Goal: Navigation & Orientation: Understand site structure

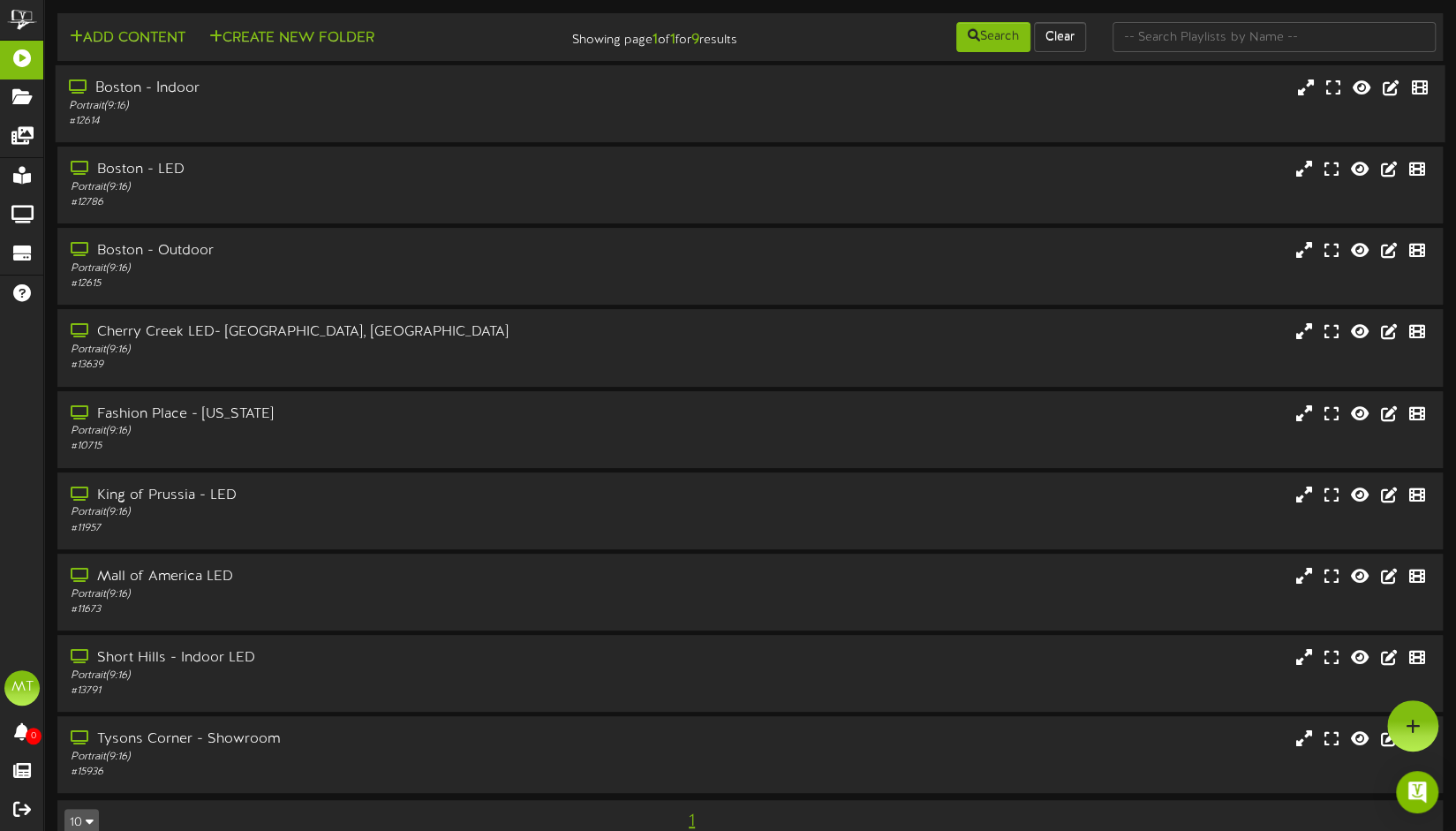
click at [341, 105] on div "Portrait ( 9:16 )" at bounding box center [345, 106] width 553 height 15
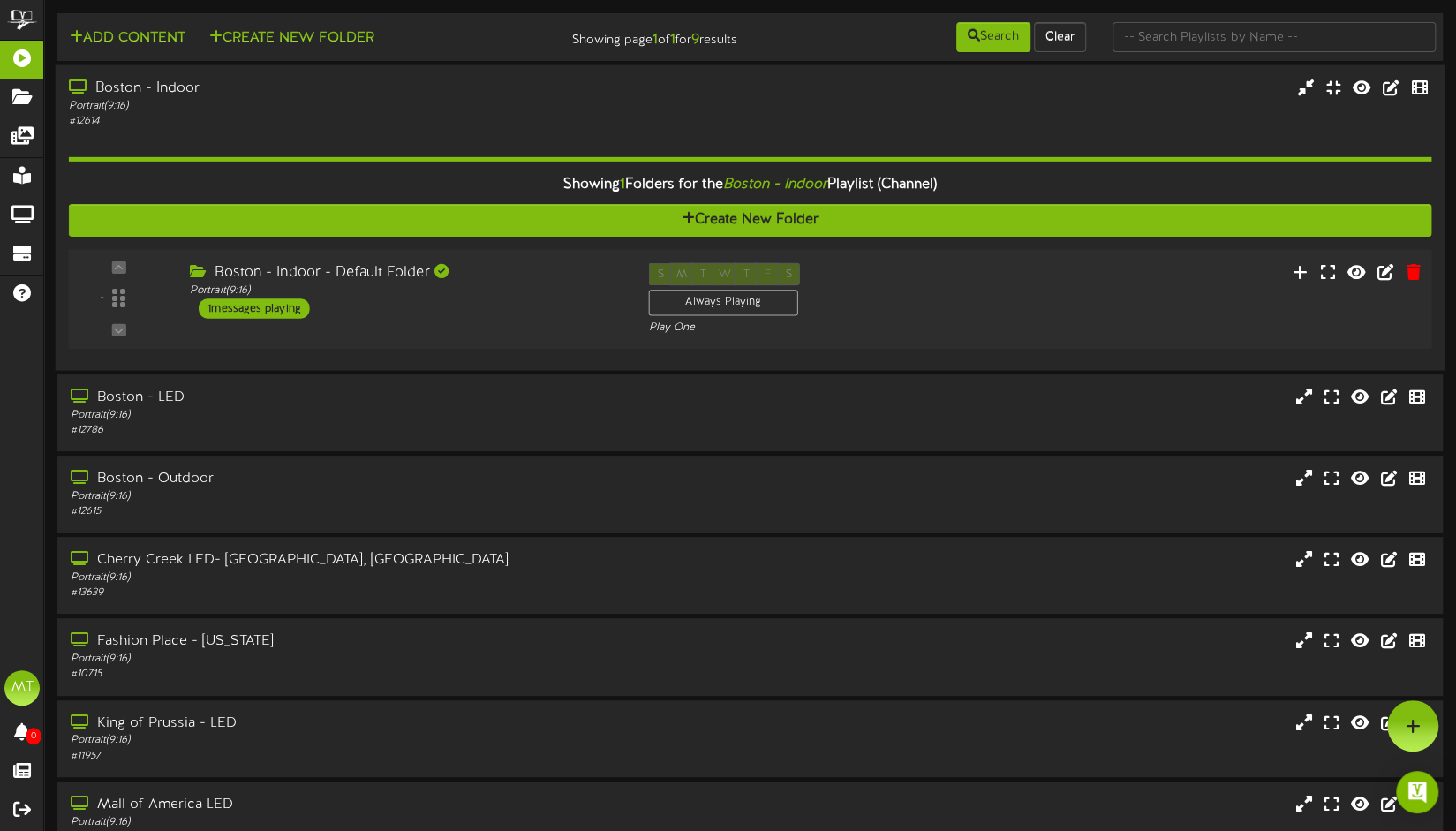
click at [278, 313] on div "1 messages playing" at bounding box center [254, 308] width 111 height 19
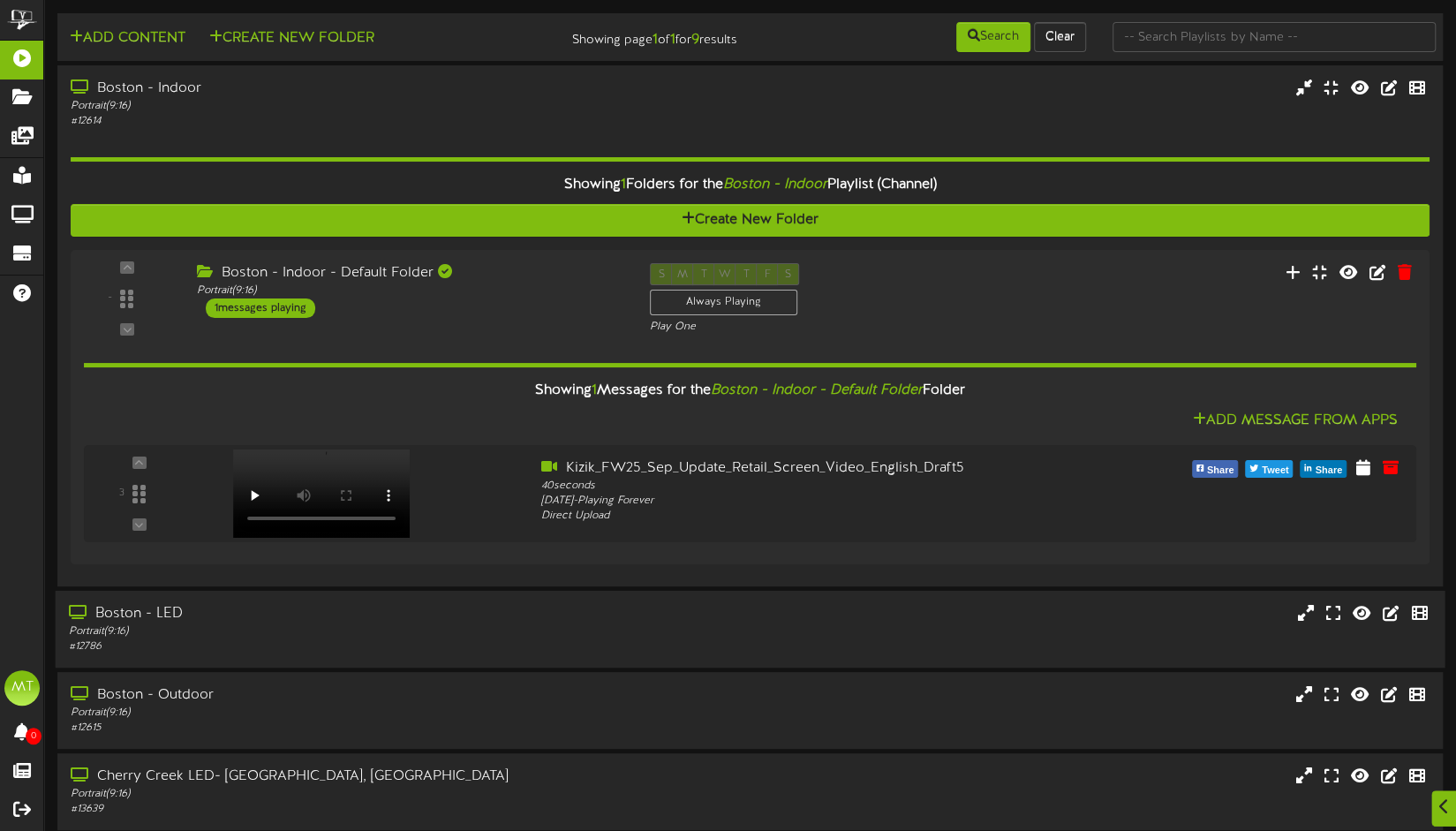
scroll to position [89, 0]
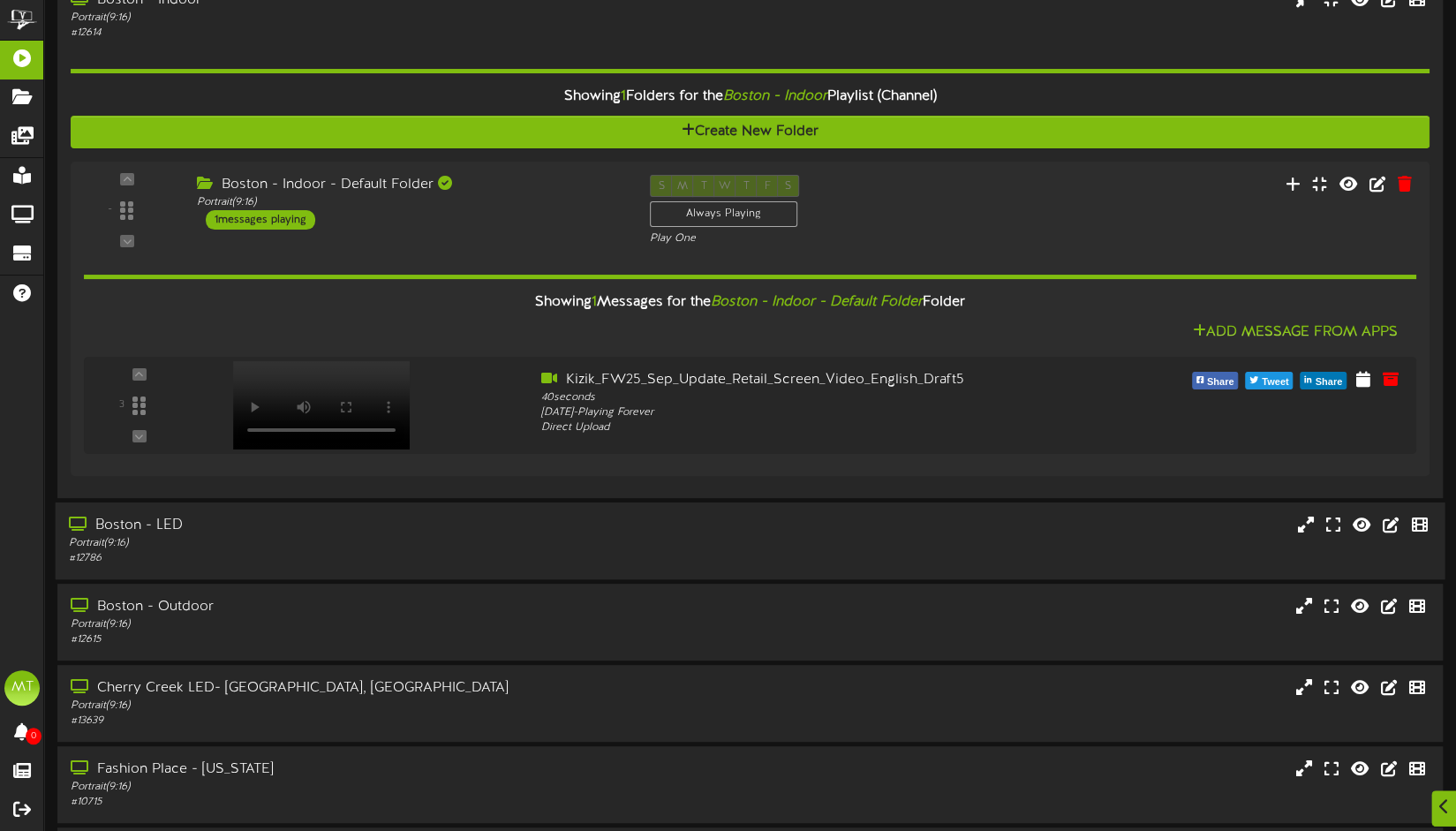
click at [280, 543] on div "Portrait ( 9:16 )" at bounding box center [345, 543] width 553 height 15
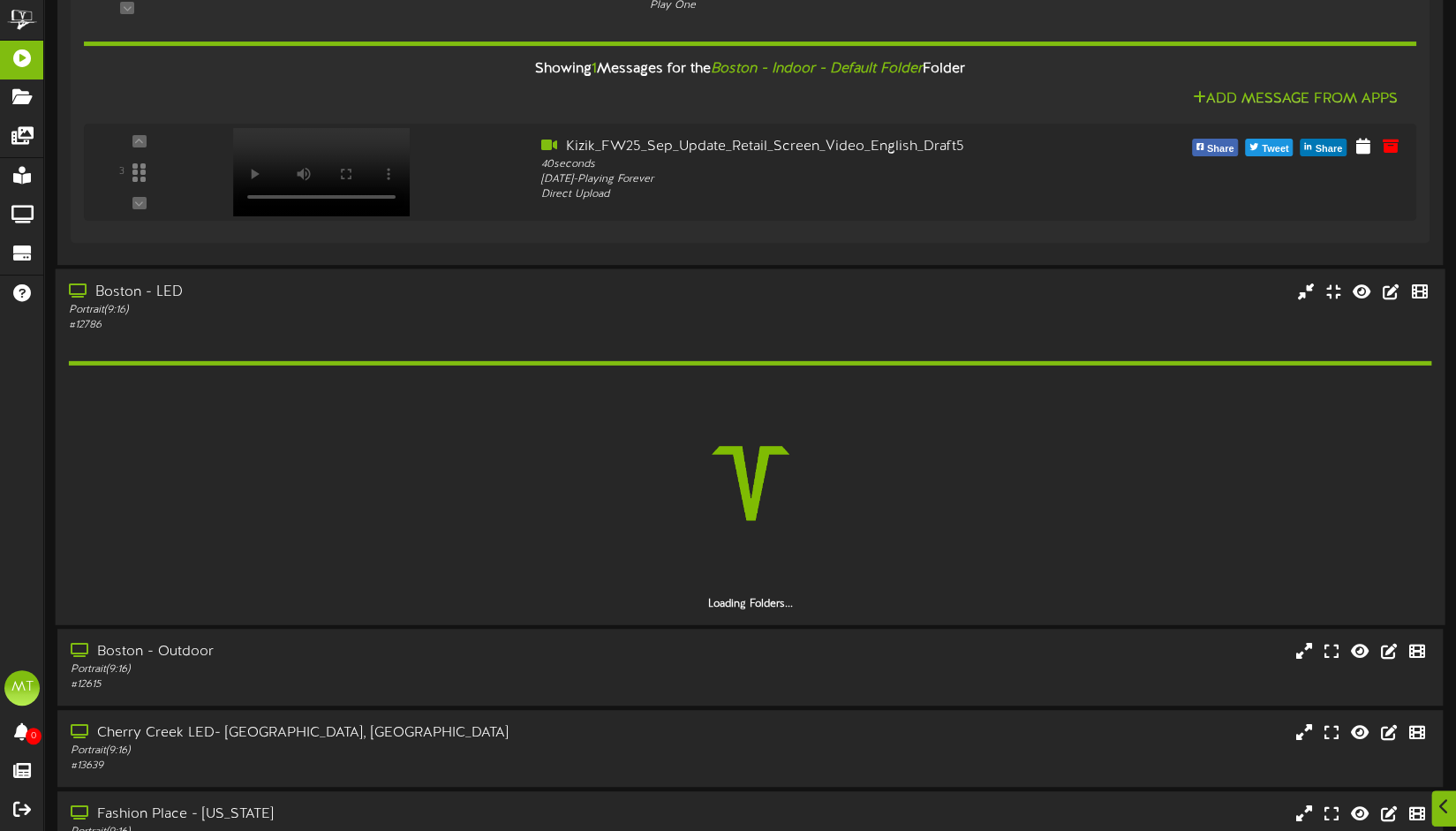
scroll to position [354, 0]
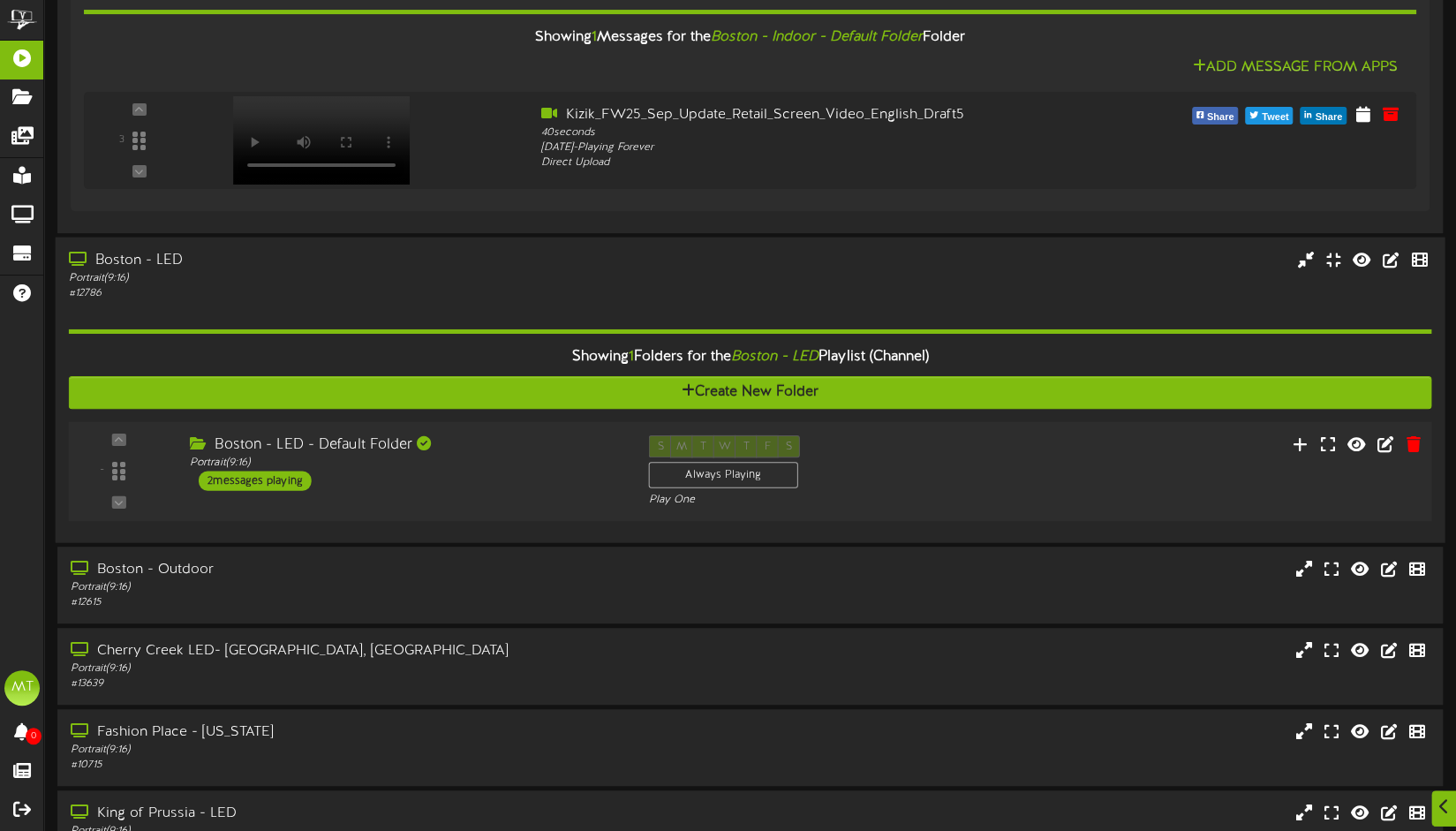
click at [383, 499] on div "- ( 9:16" at bounding box center [749, 471] width 1377 height 72
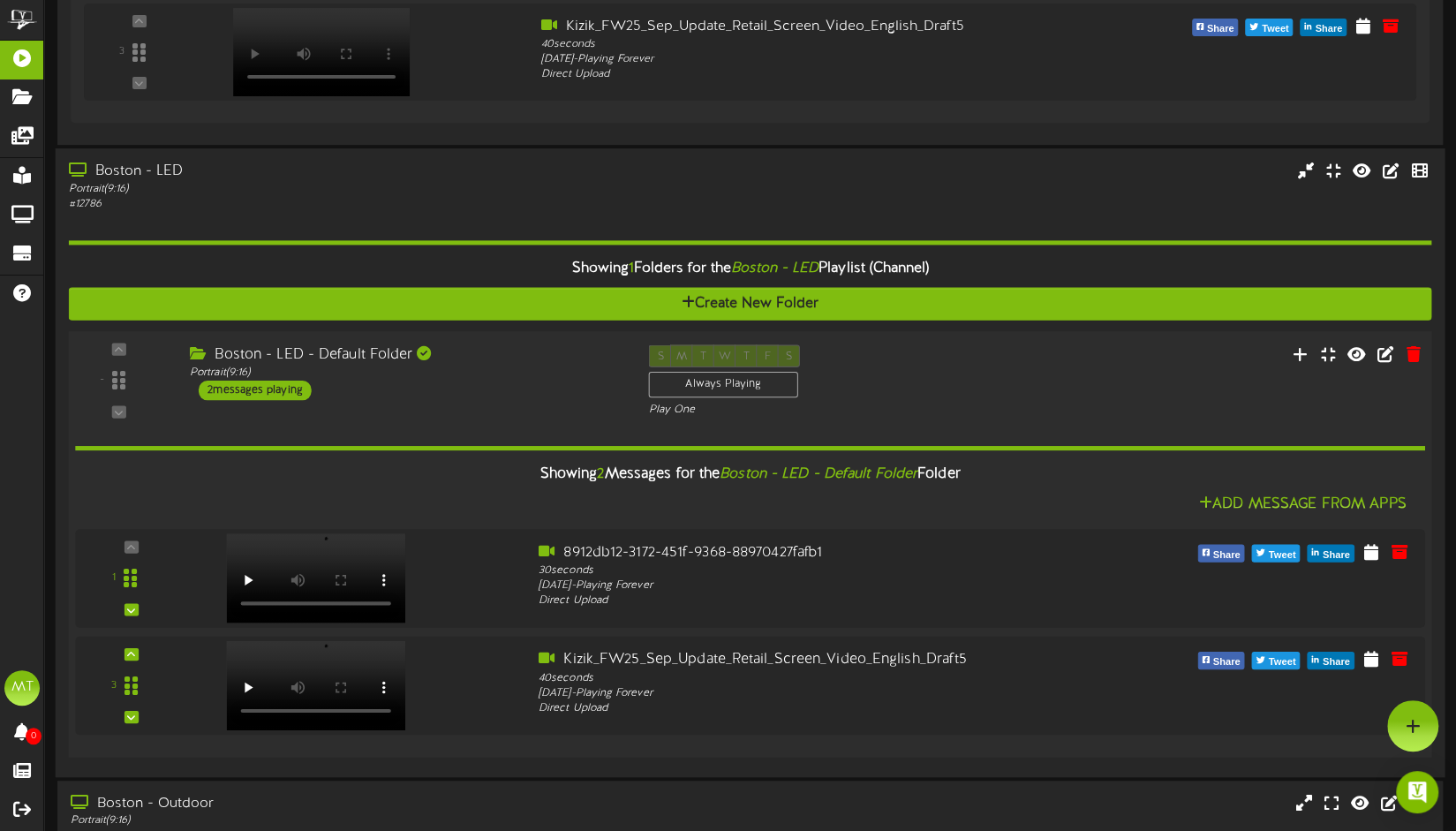
scroll to position [265, 0]
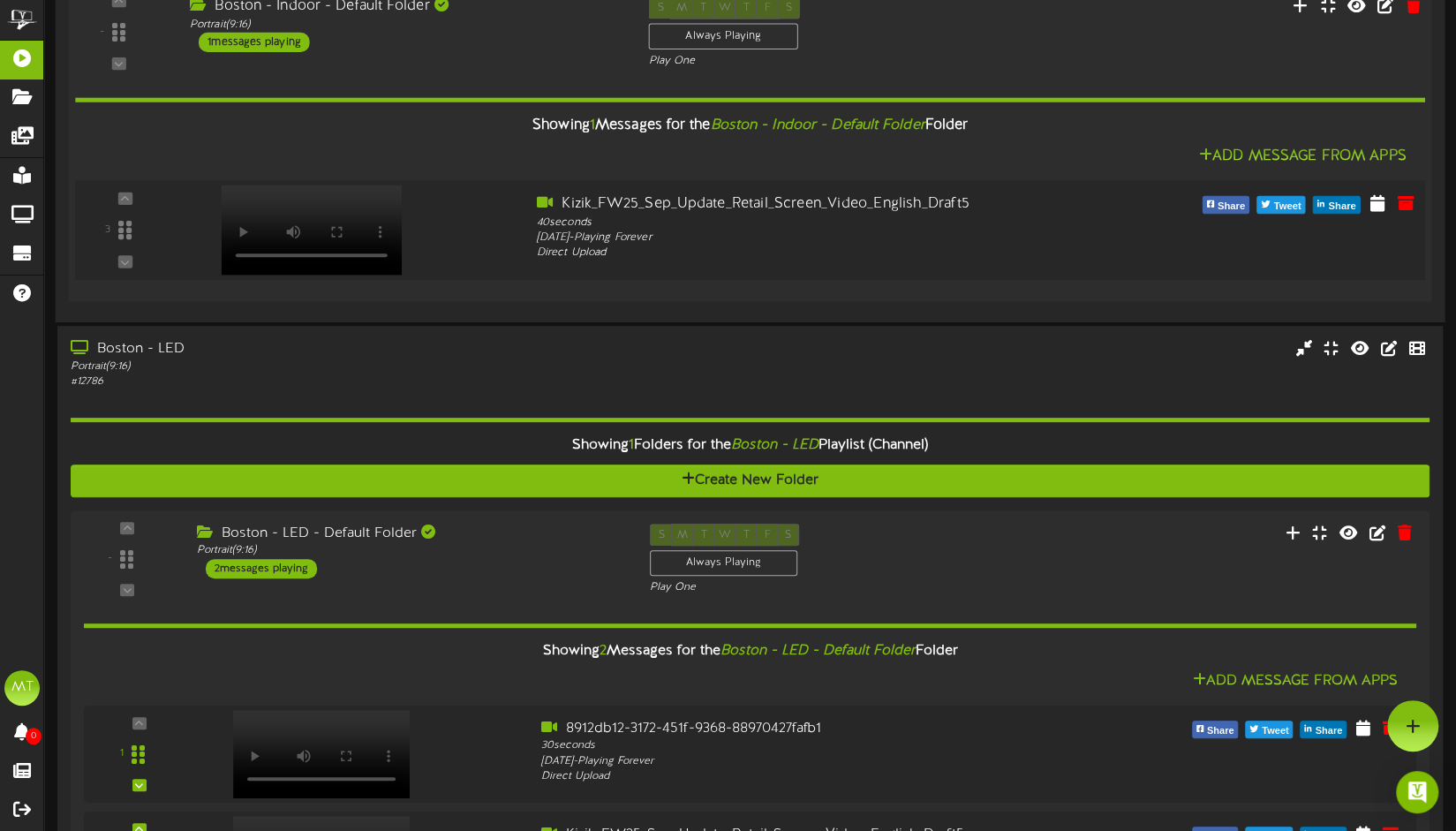
click at [306, 238] on div at bounding box center [309, 211] width 208 height 90
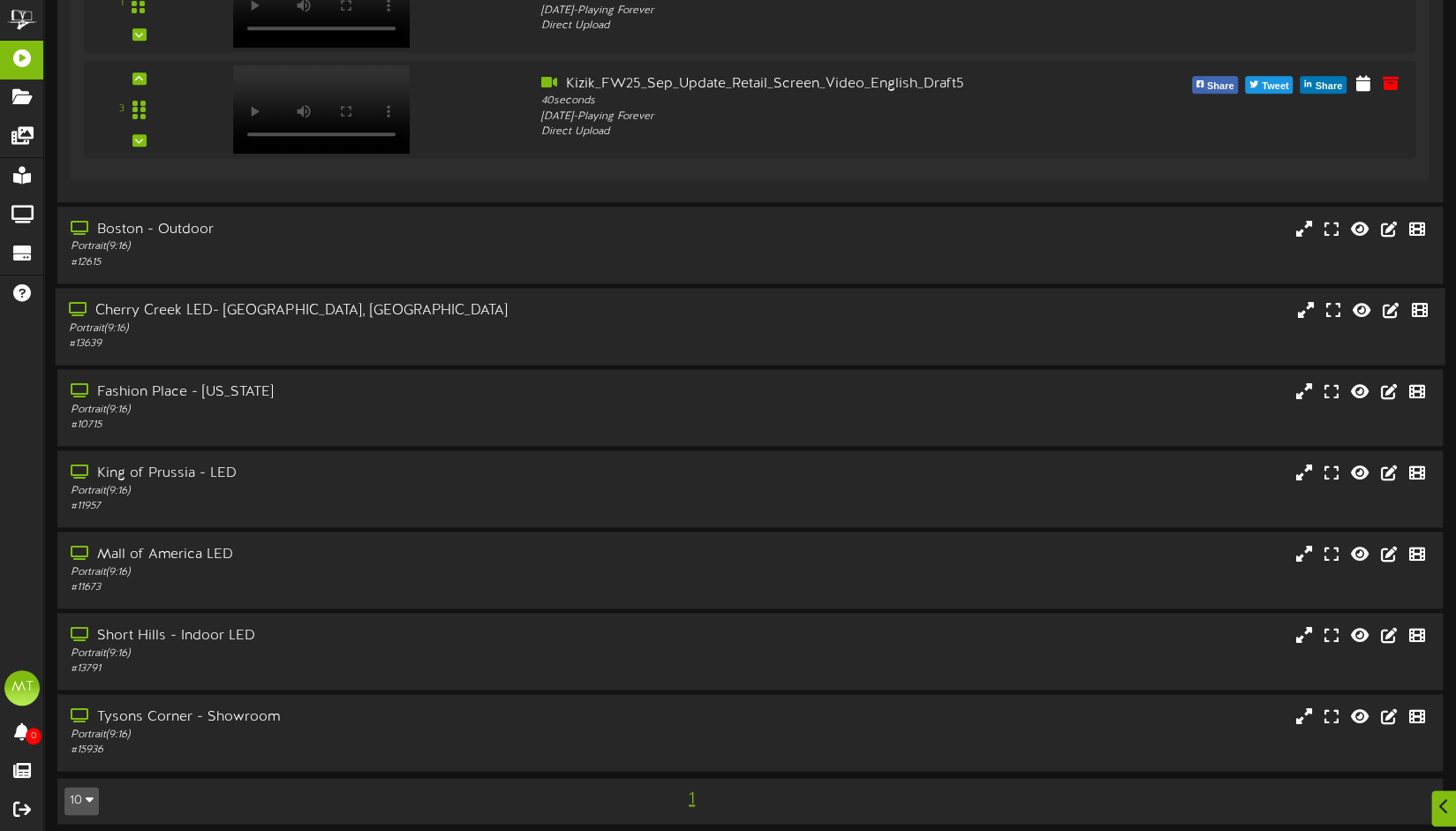
scroll to position [1022, 0]
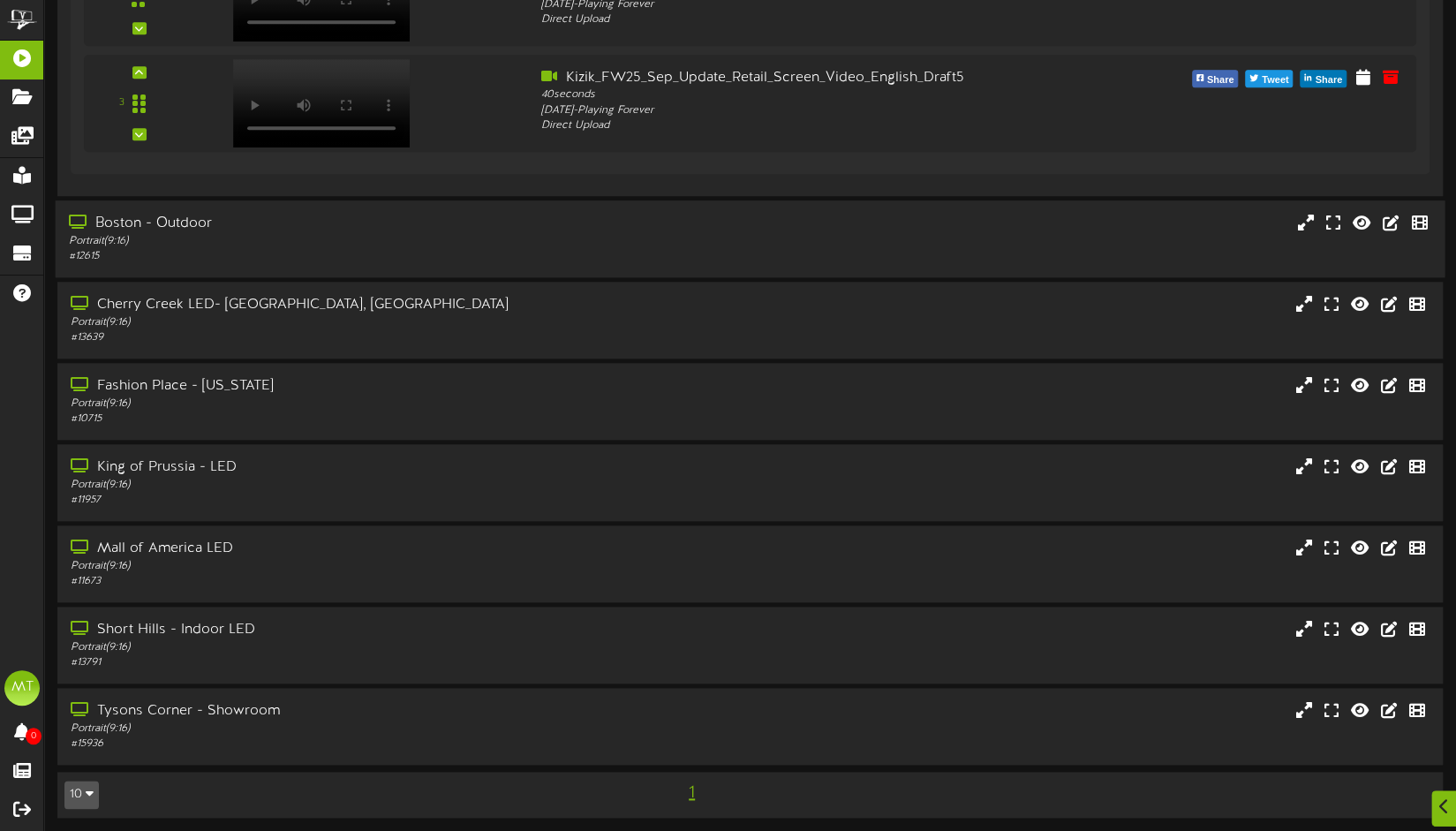
click at [401, 229] on div "Boston - Outdoor" at bounding box center [345, 222] width 553 height 20
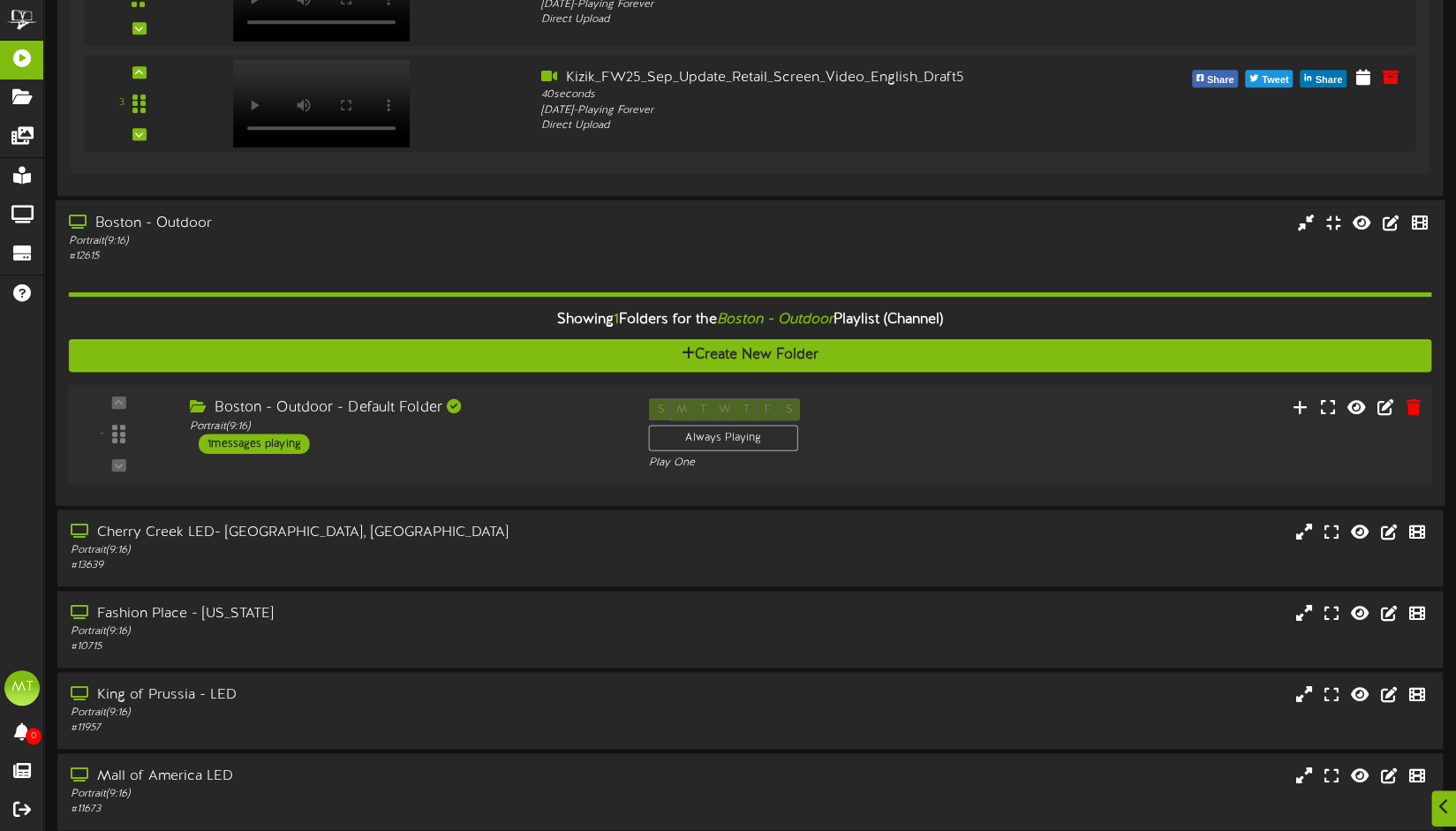
click at [438, 462] on div "- ( 9:16" at bounding box center [749, 434] width 1377 height 72
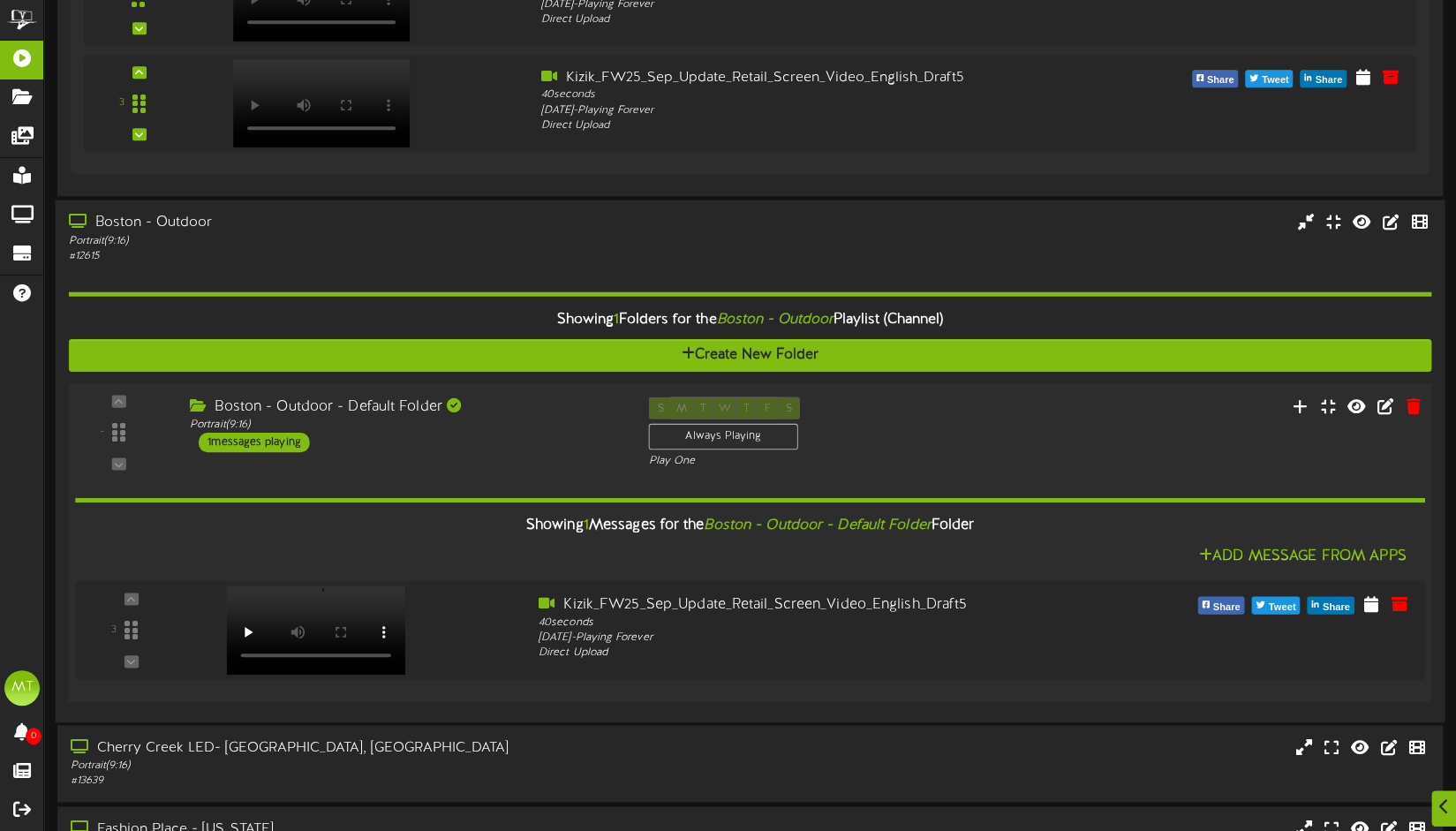
scroll to position [1286, 0]
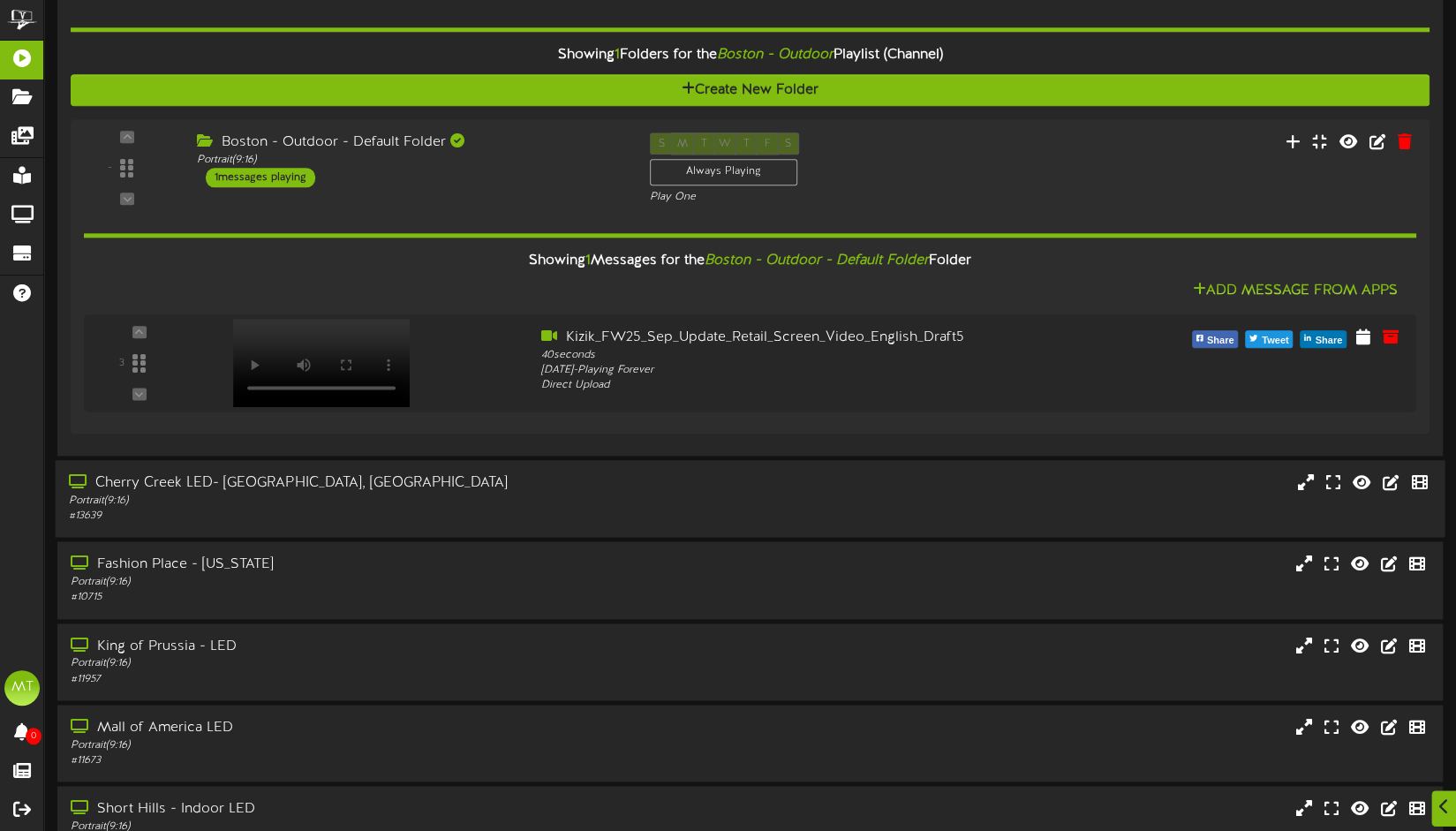
click at [402, 494] on div "Portrait ( 9:16 )" at bounding box center [345, 501] width 553 height 15
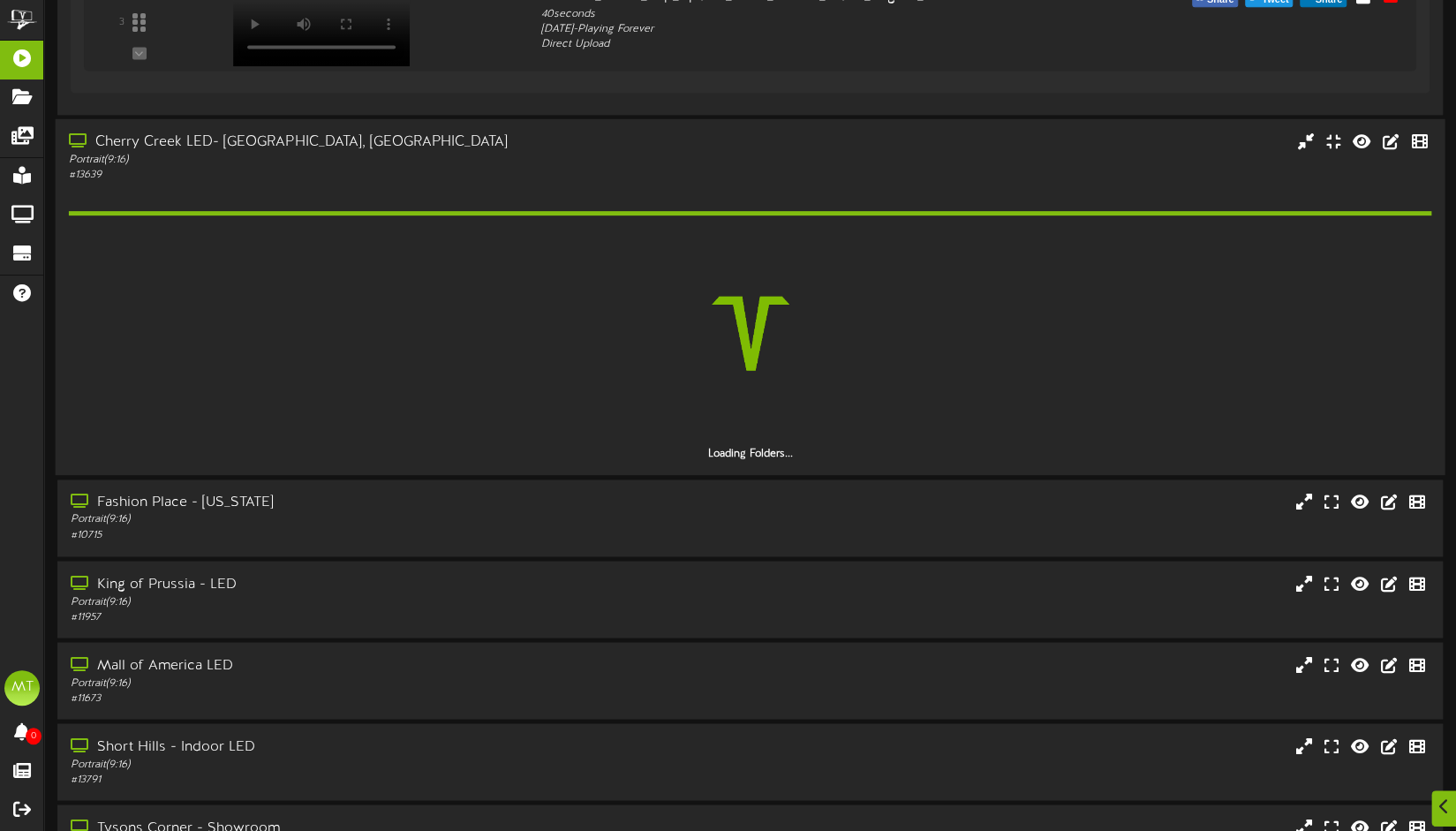
scroll to position [1640, 0]
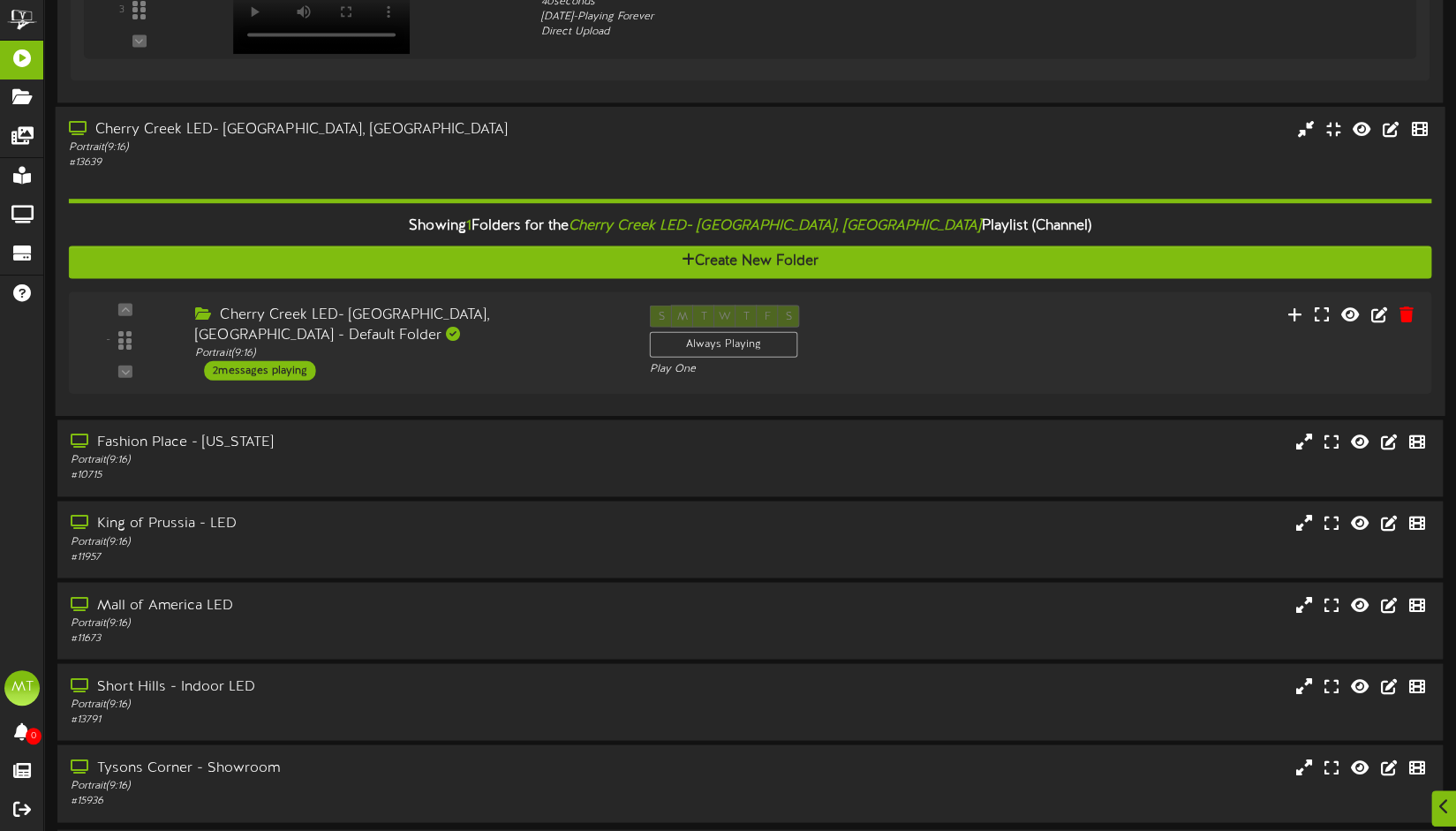
click at [404, 382] on div "- Portrait ( )" at bounding box center [750, 342] width 1363 height 101
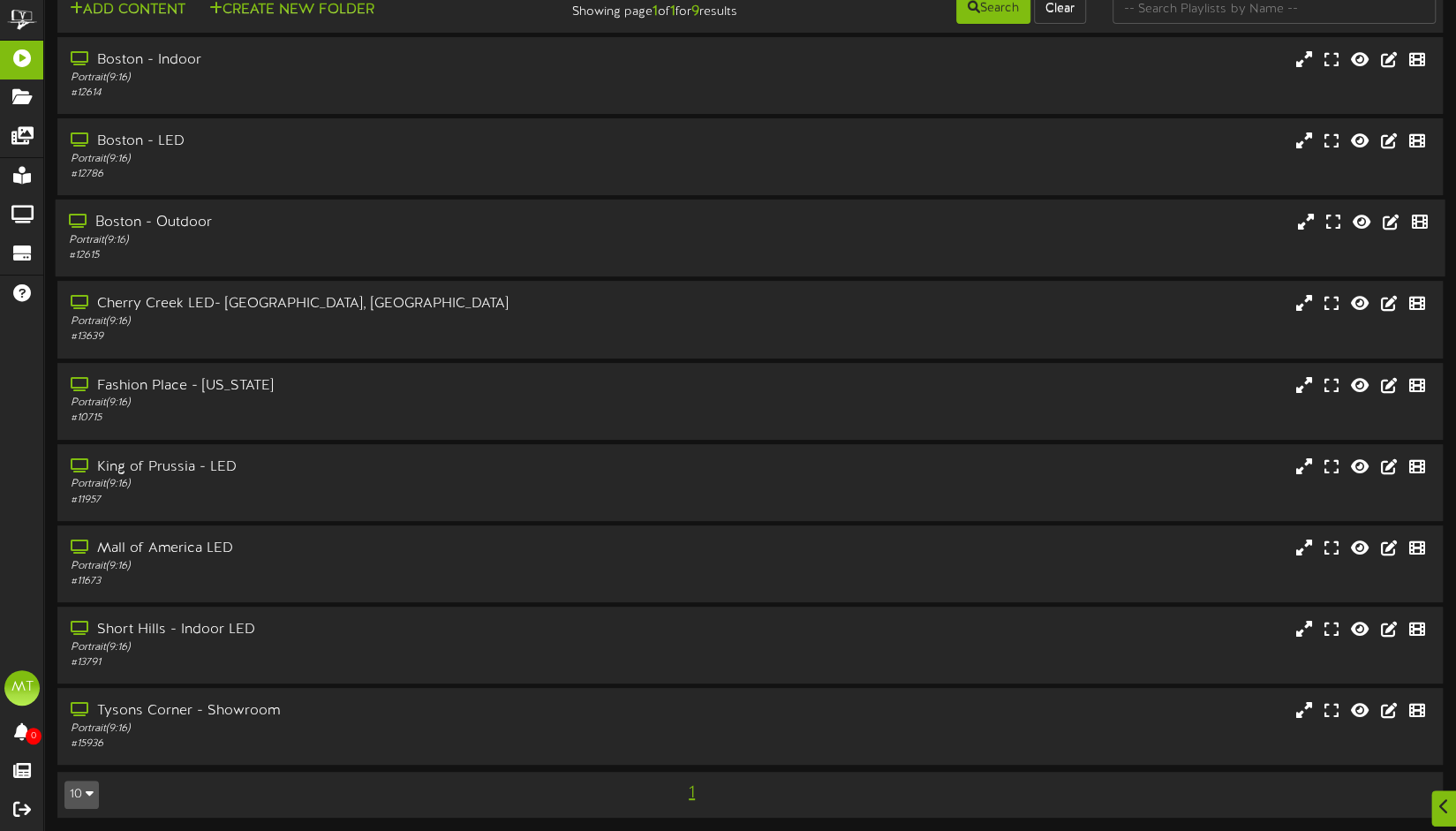
scroll to position [32, 0]
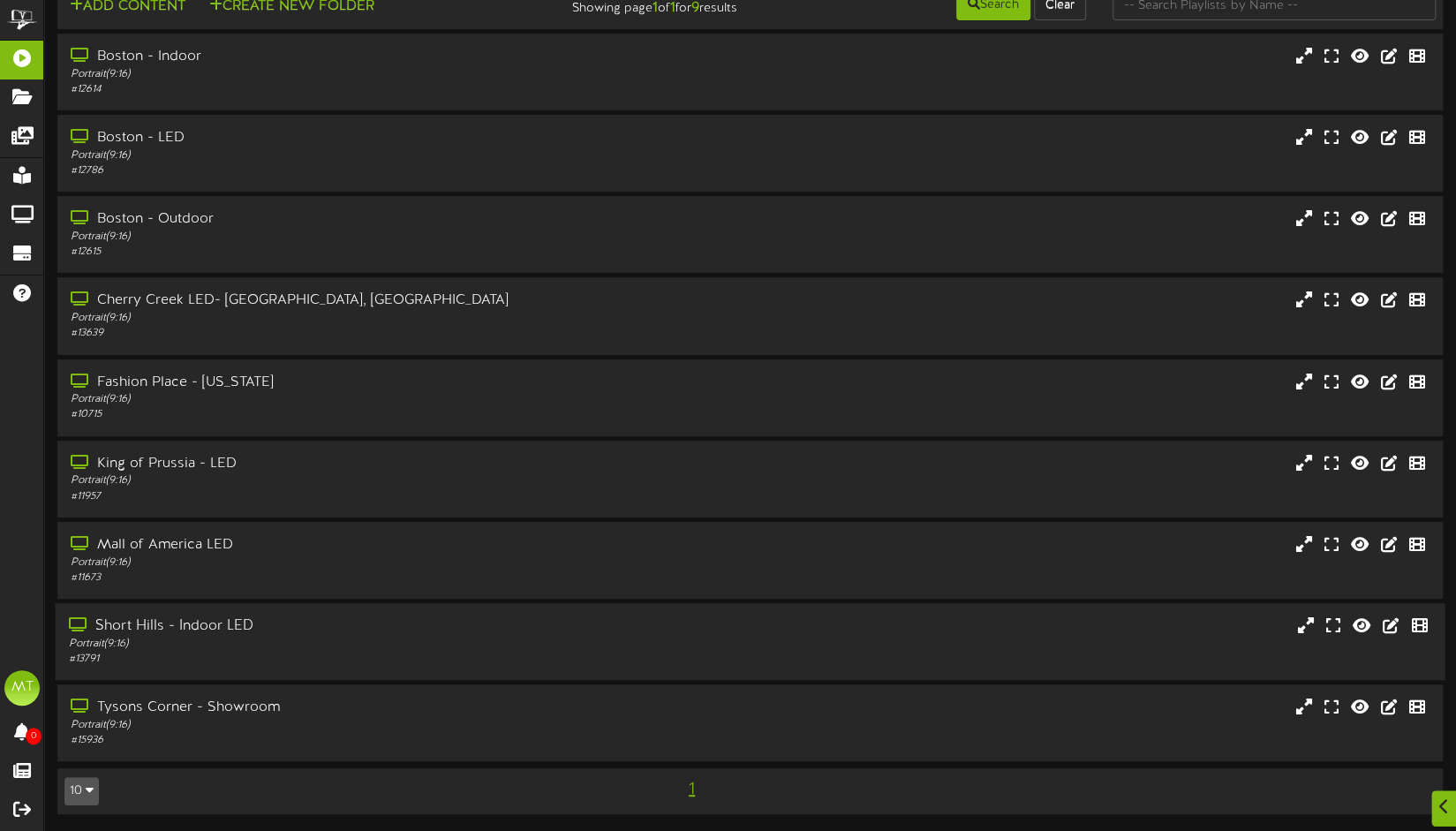
click at [198, 660] on div "# 13791" at bounding box center [345, 659] width 553 height 15
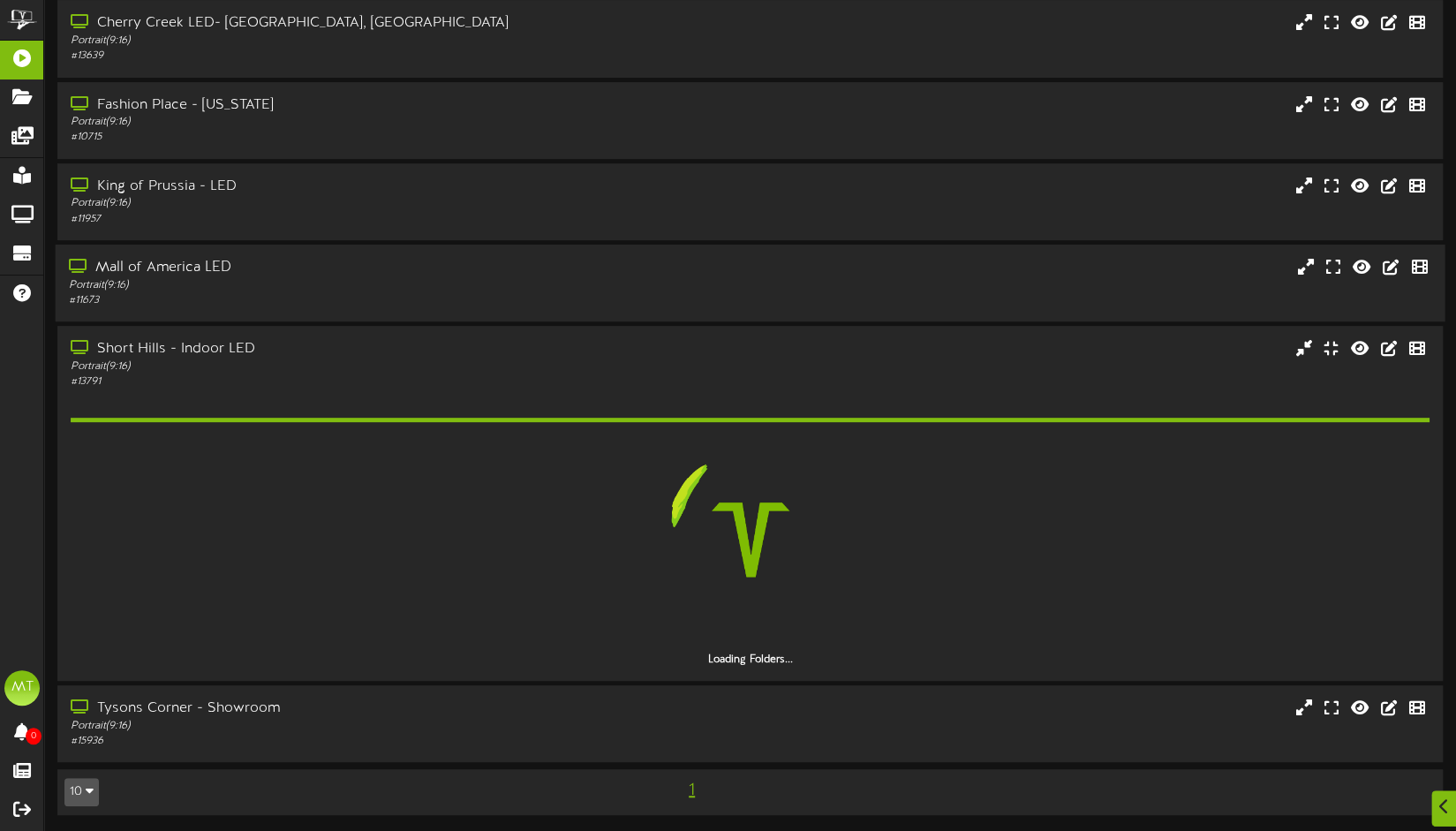
scroll to position [198, 0]
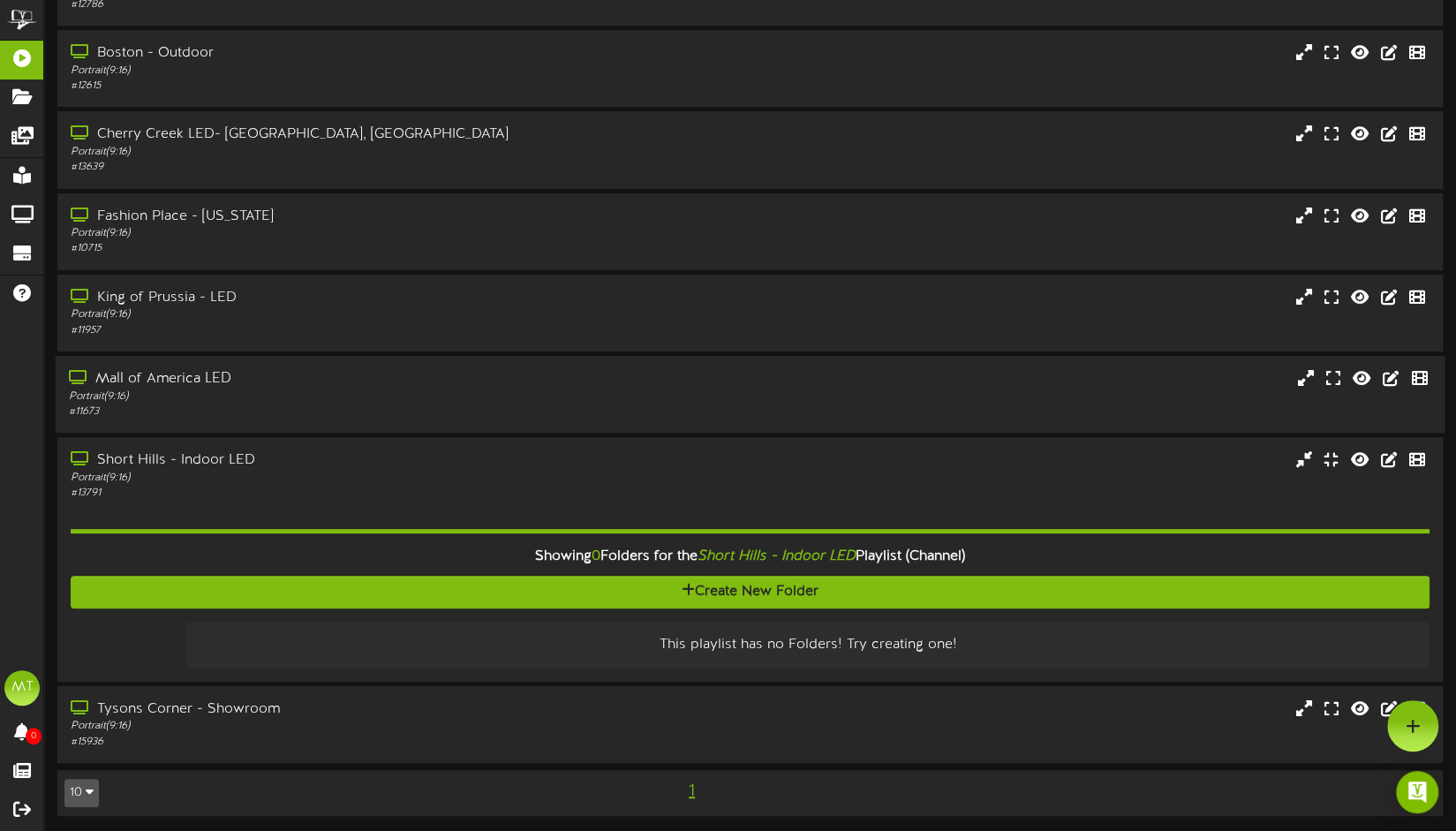
click at [266, 400] on div "Portrait ( 9:16 )" at bounding box center [345, 397] width 553 height 15
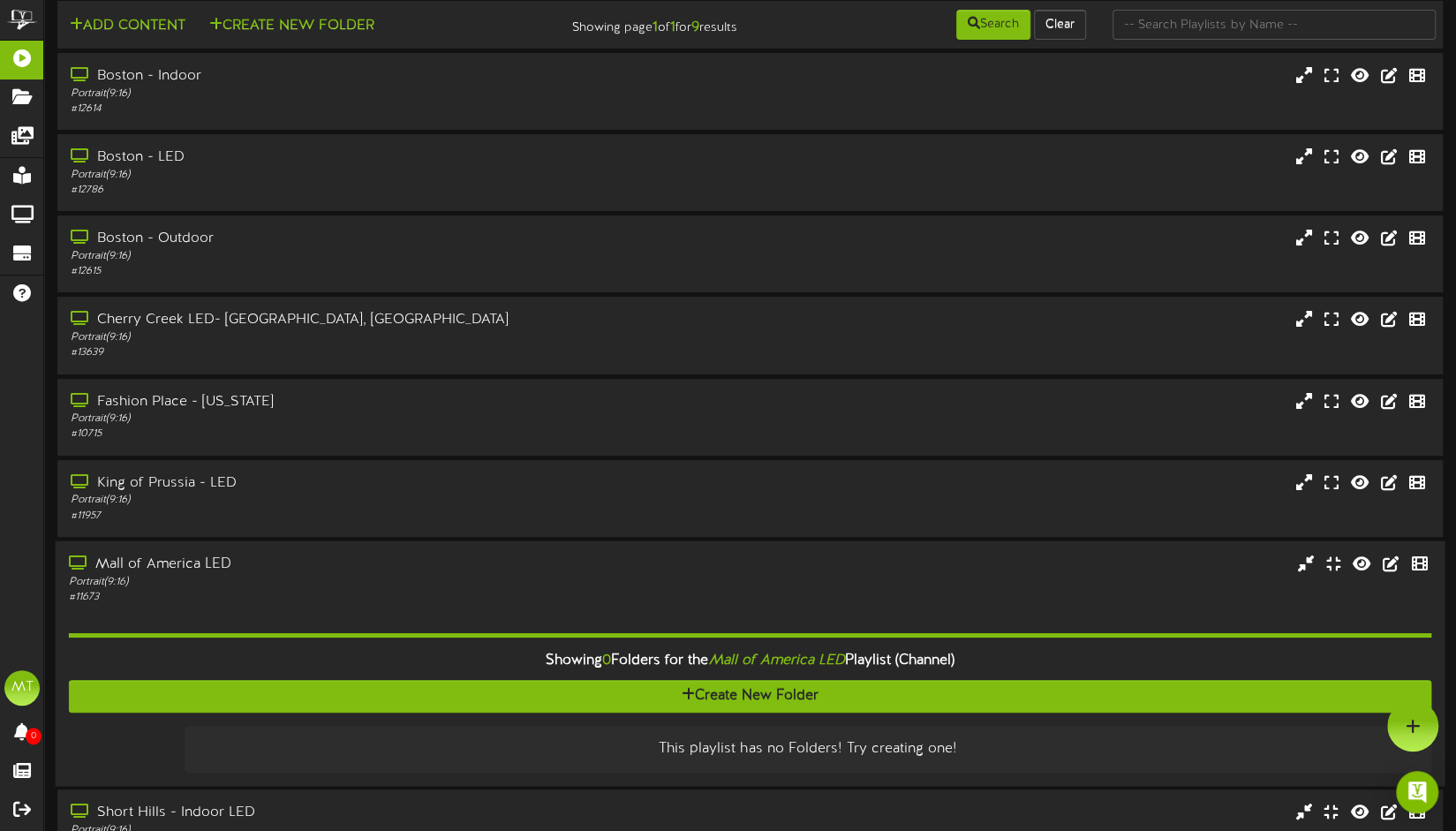
scroll to position [0, 0]
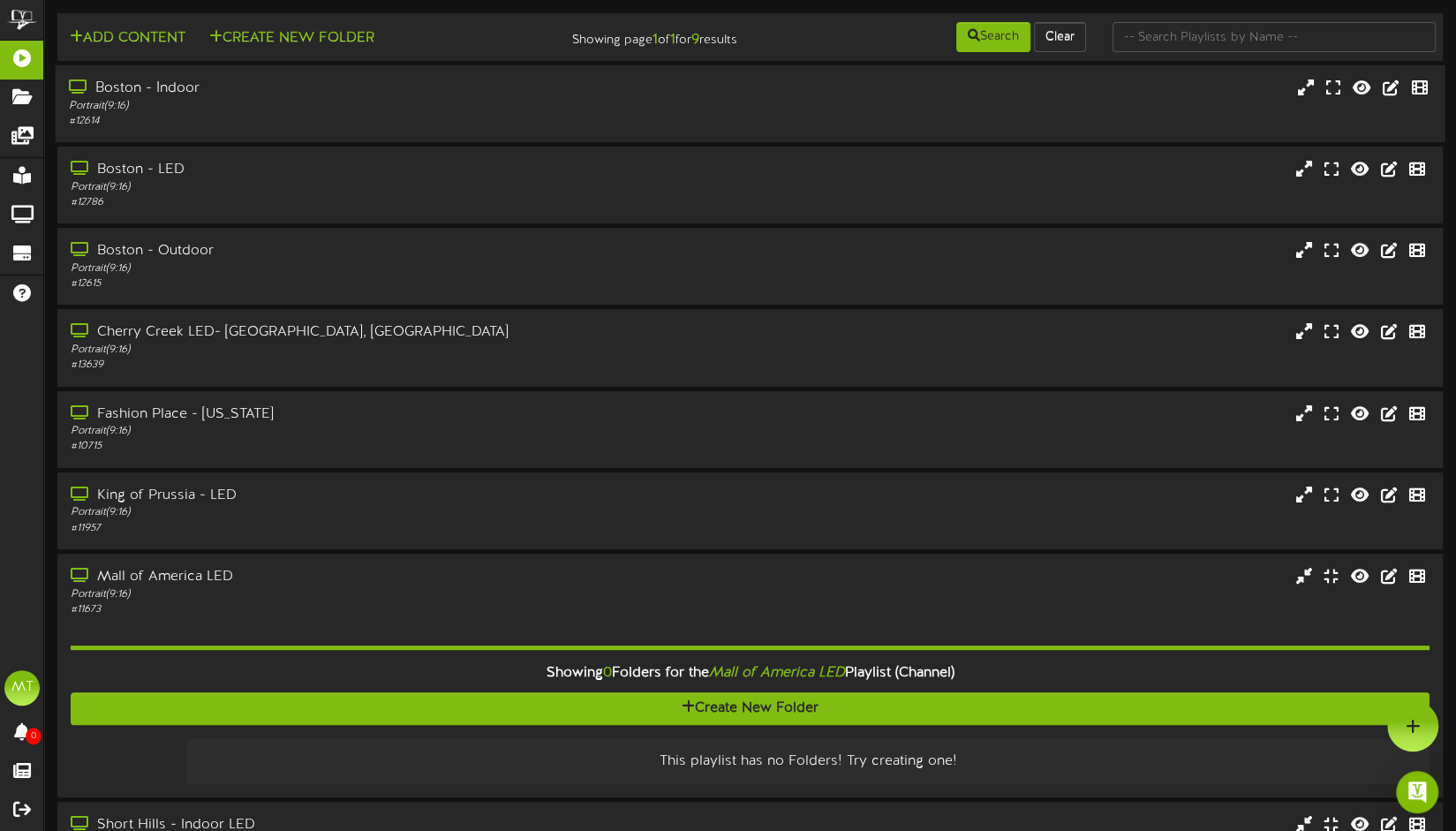
click at [334, 110] on div "Portrait ( 9:16 )" at bounding box center [345, 106] width 553 height 15
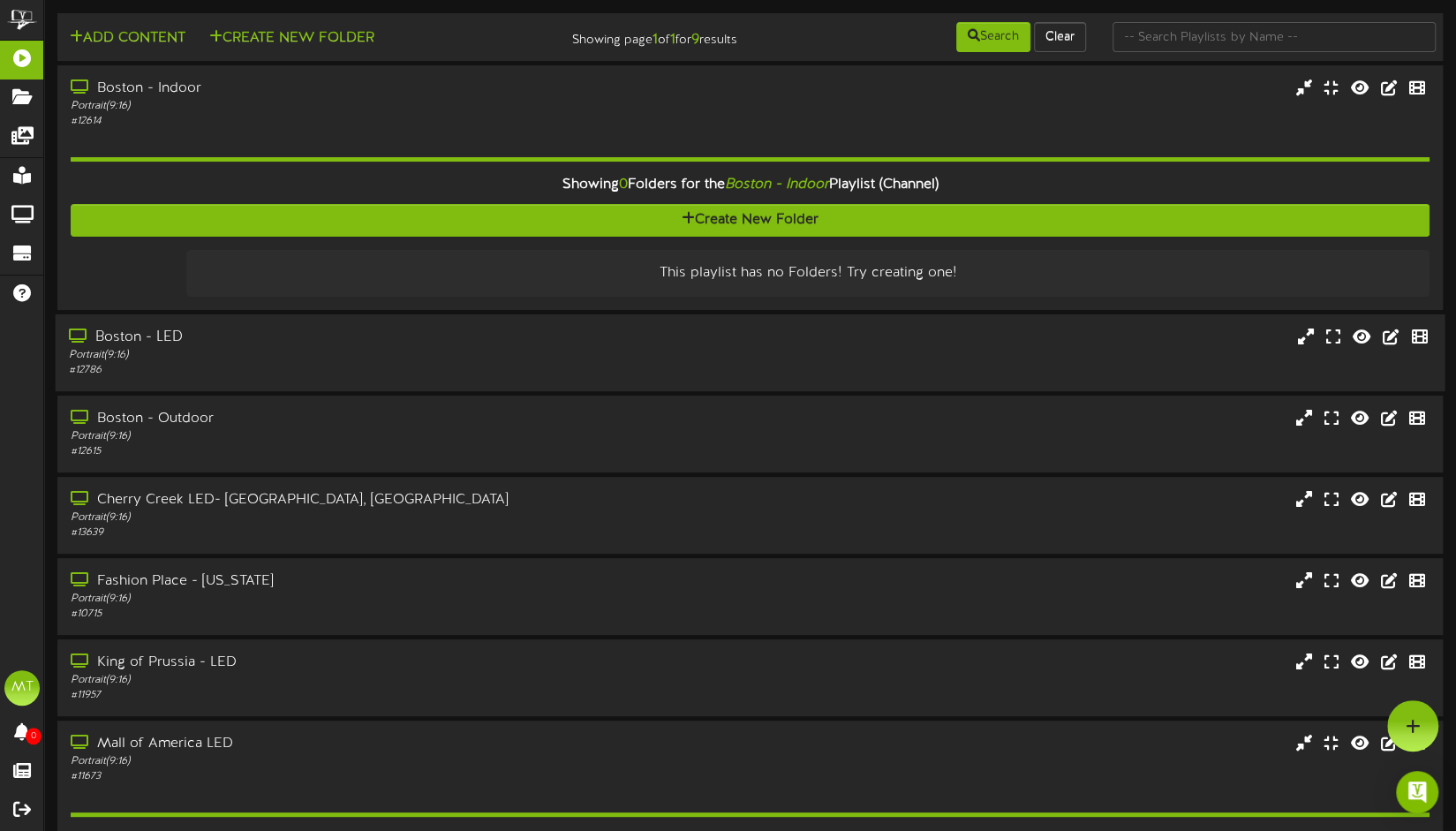
click at [304, 362] on div "# 12786" at bounding box center [345, 369] width 553 height 15
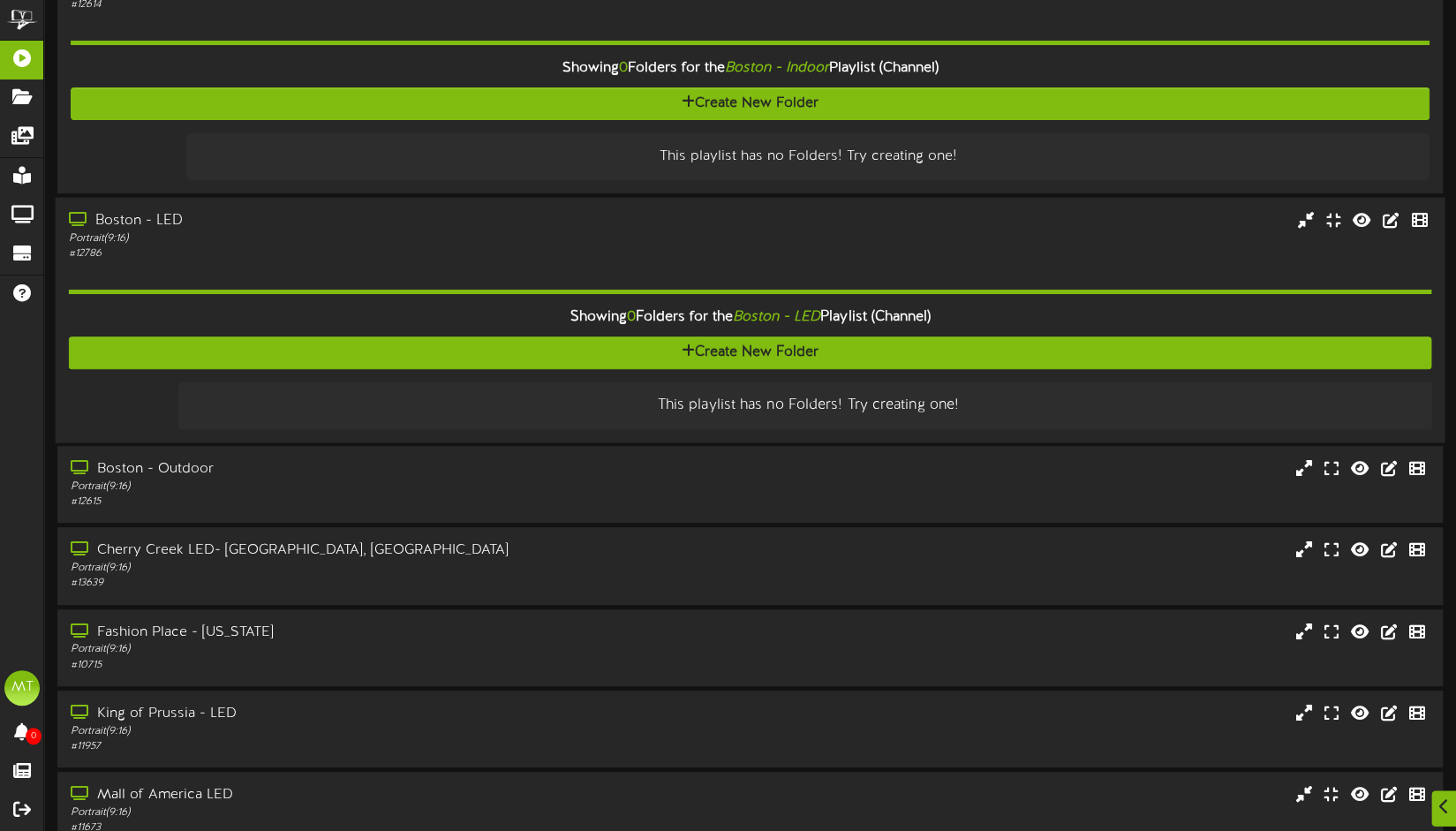
scroll to position [265, 0]
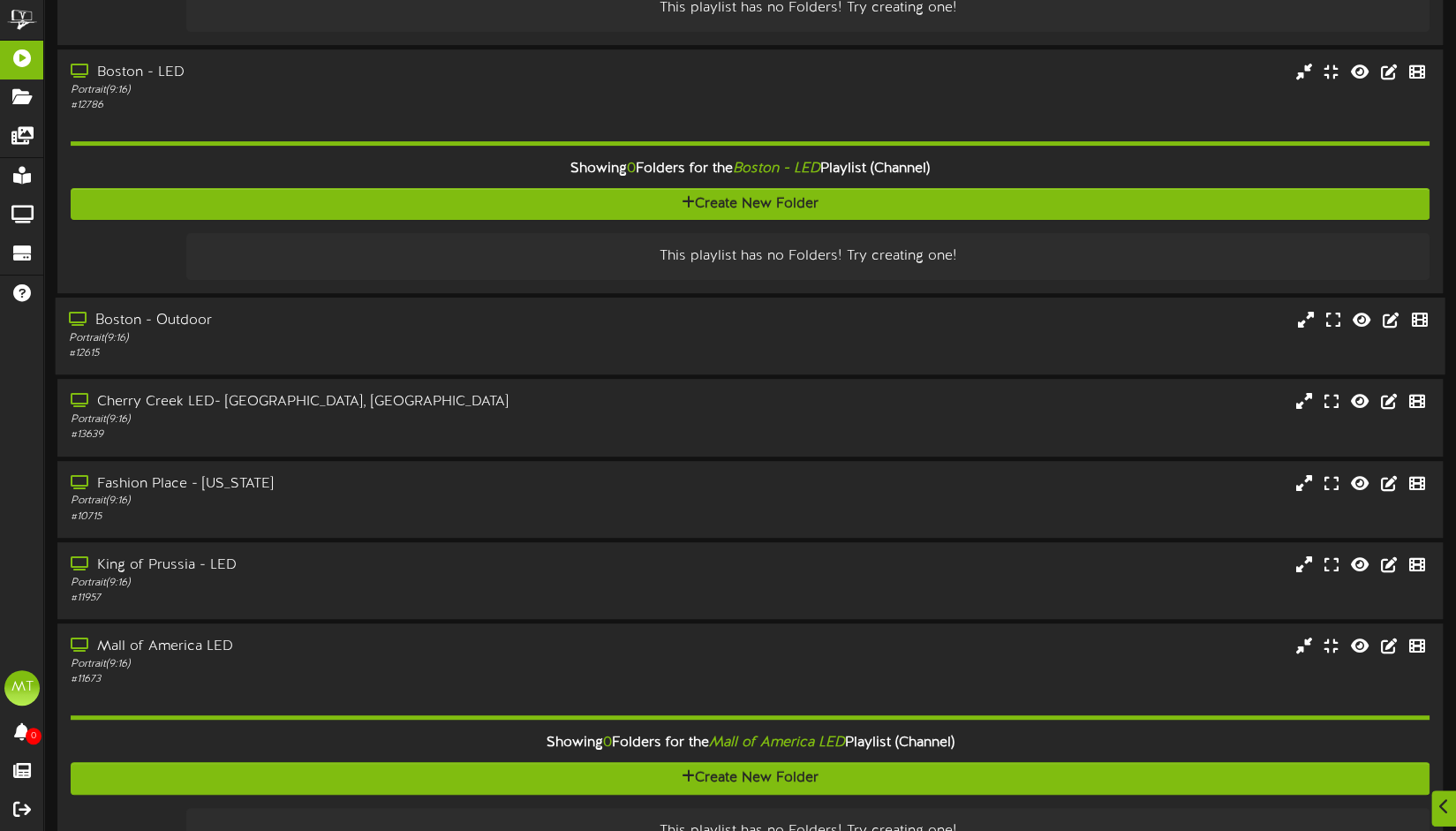
click at [271, 334] on div "Portrait ( 9:16 )" at bounding box center [345, 338] width 553 height 15
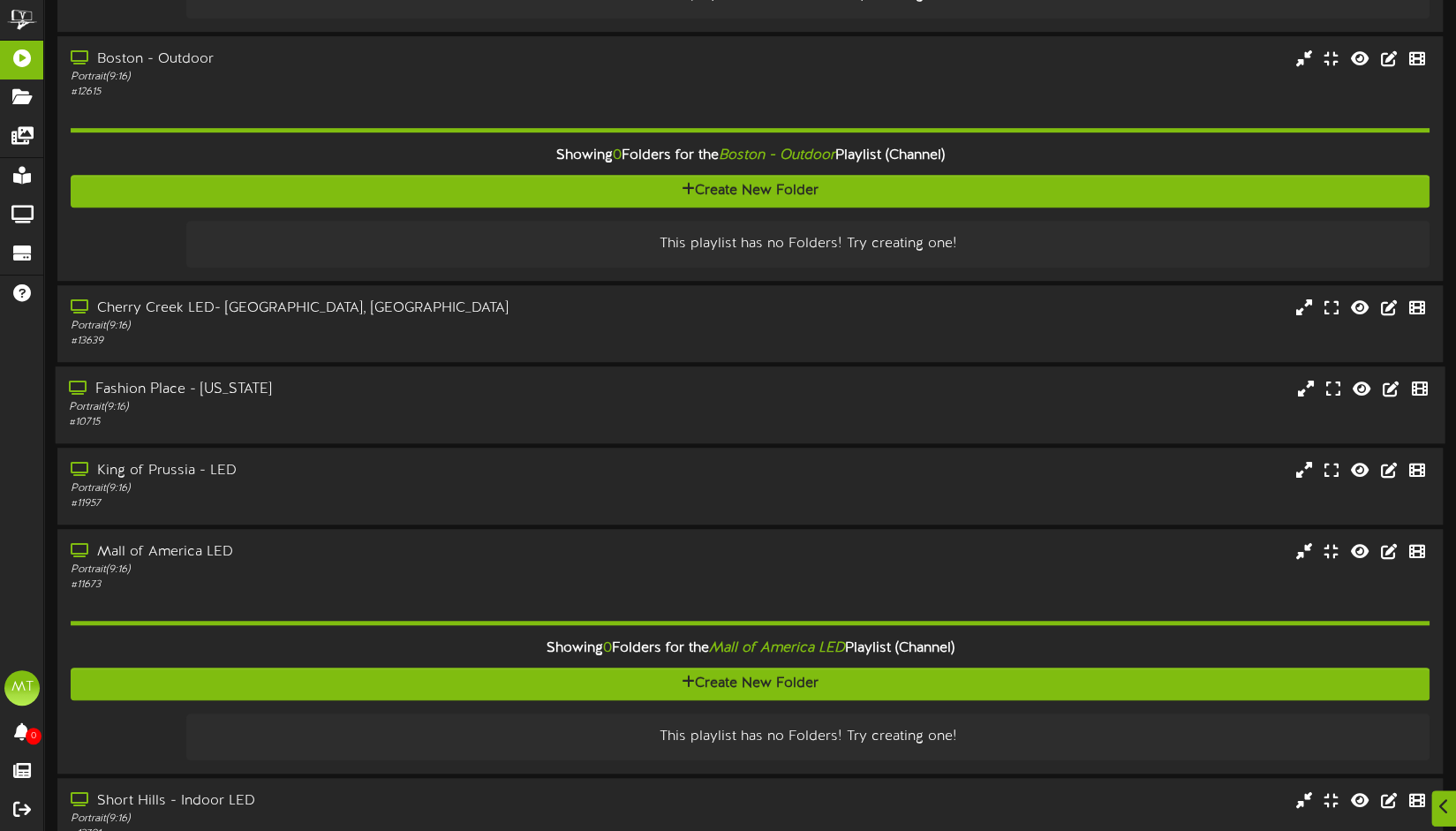
scroll to position [530, 0]
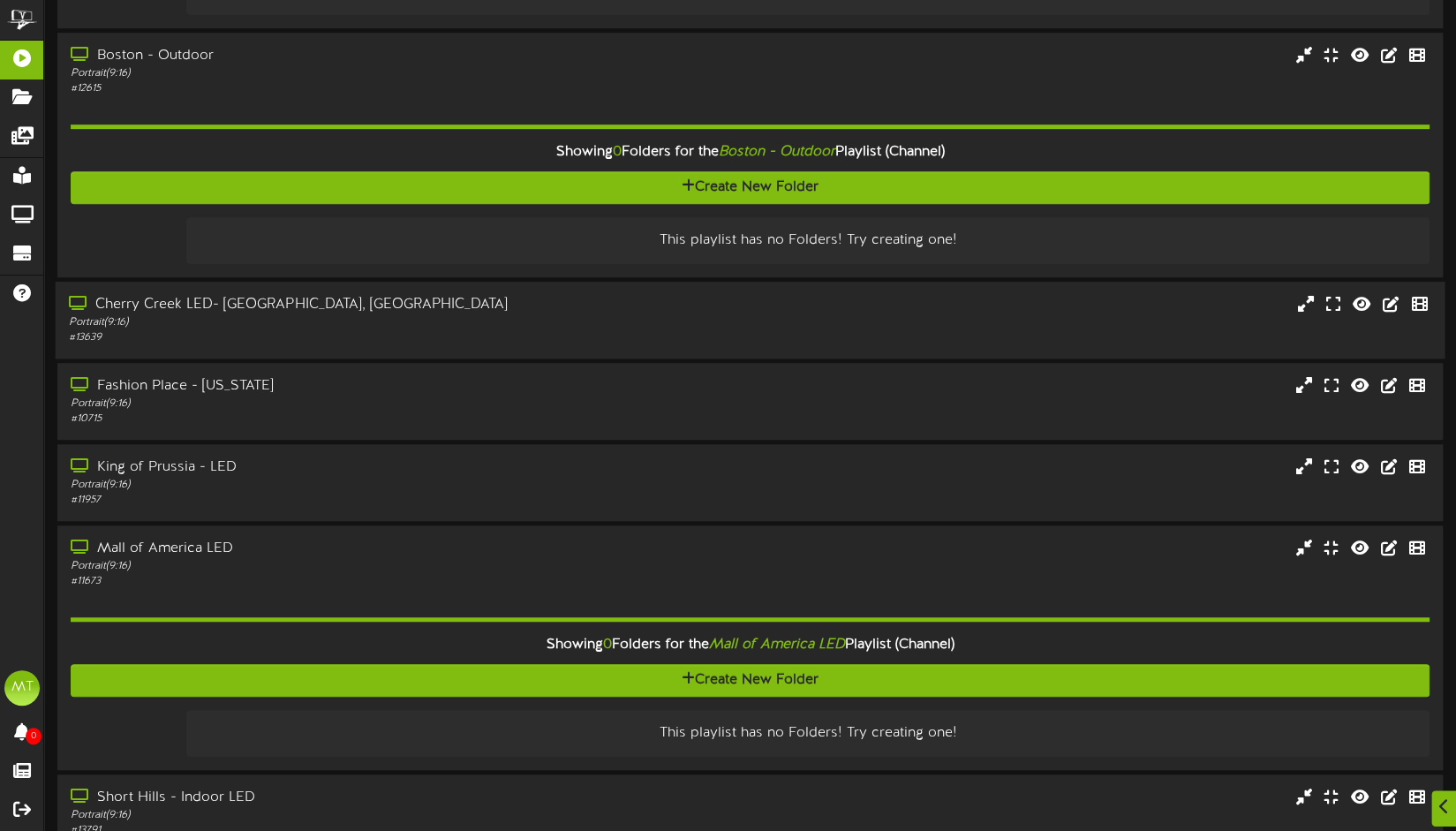
click at [291, 319] on div "Portrait ( 9:16 )" at bounding box center [345, 322] width 553 height 15
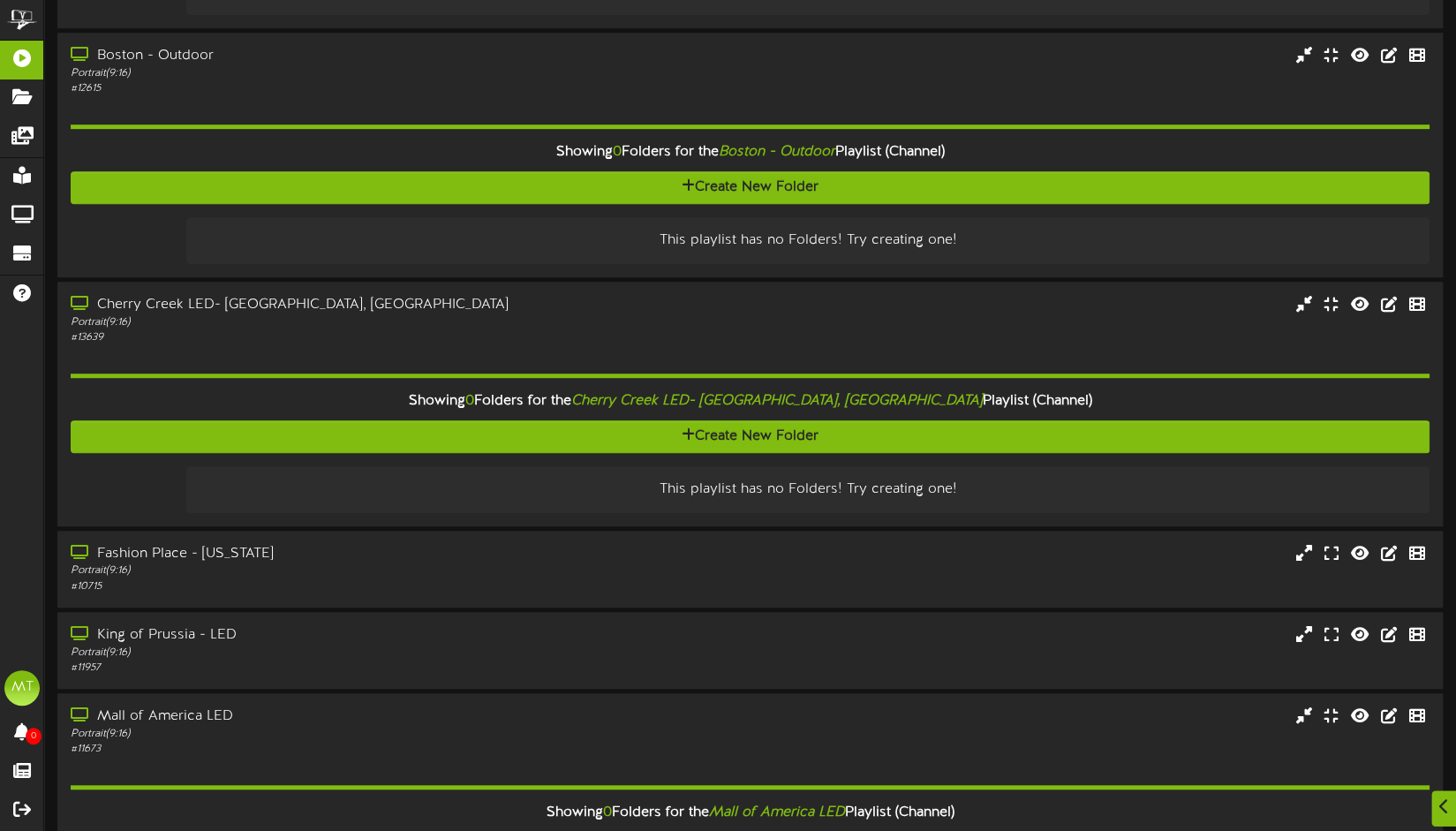
scroll to position [0, 0]
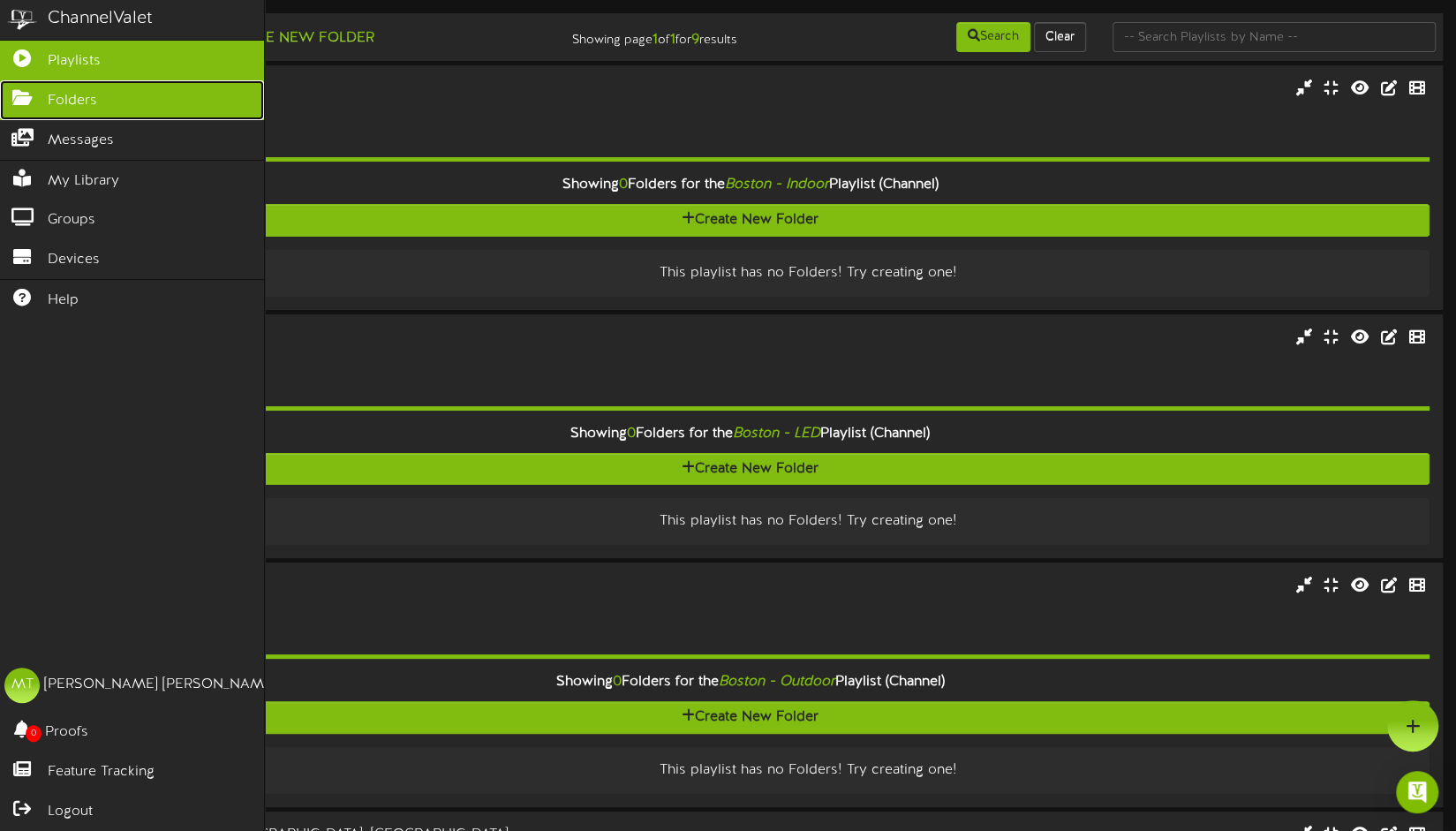
click at [19, 84] on link "Folders" at bounding box center [132, 99] width 264 height 40
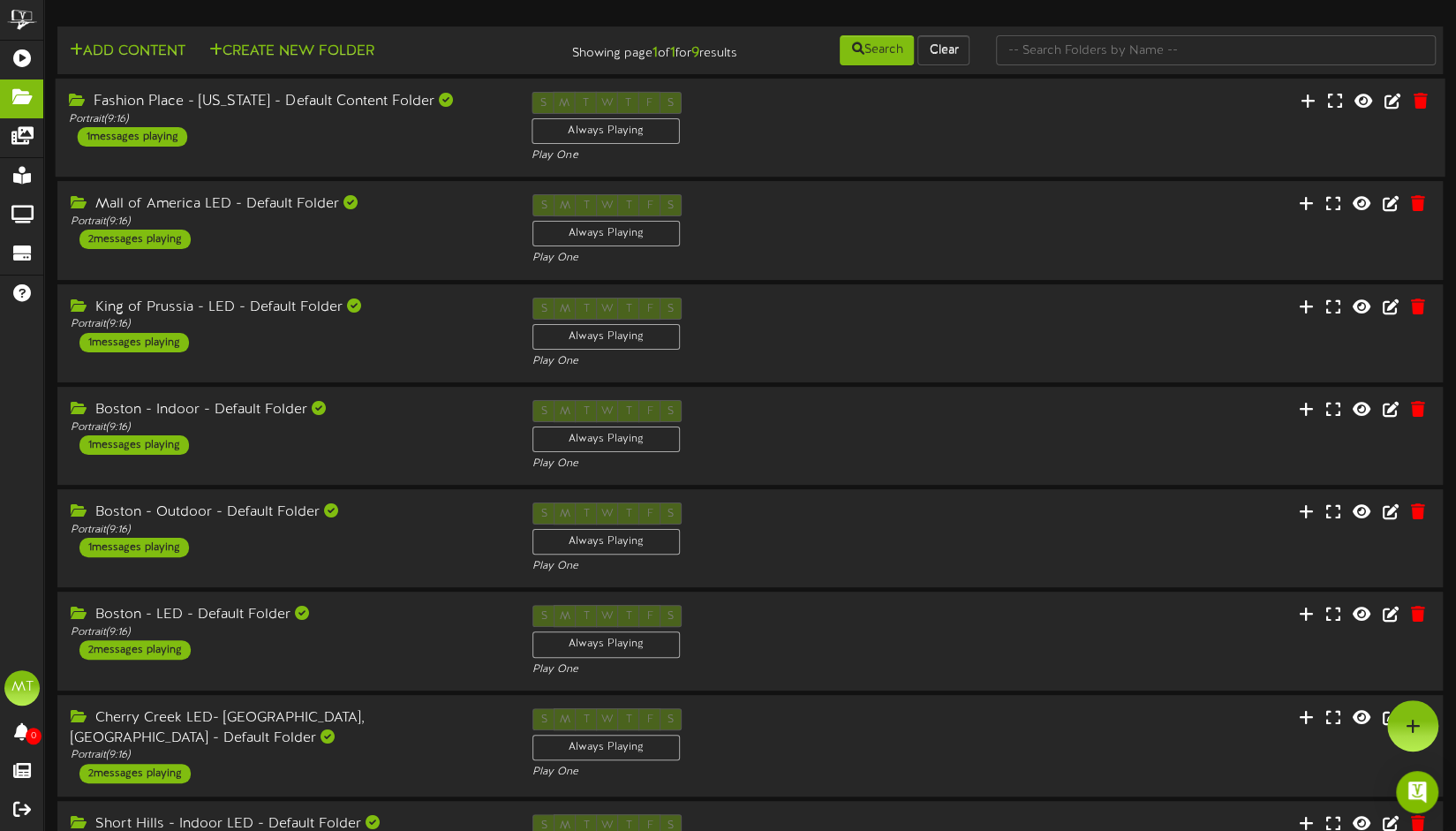
click at [138, 136] on div "1 messages playing" at bounding box center [133, 137] width 109 height 19
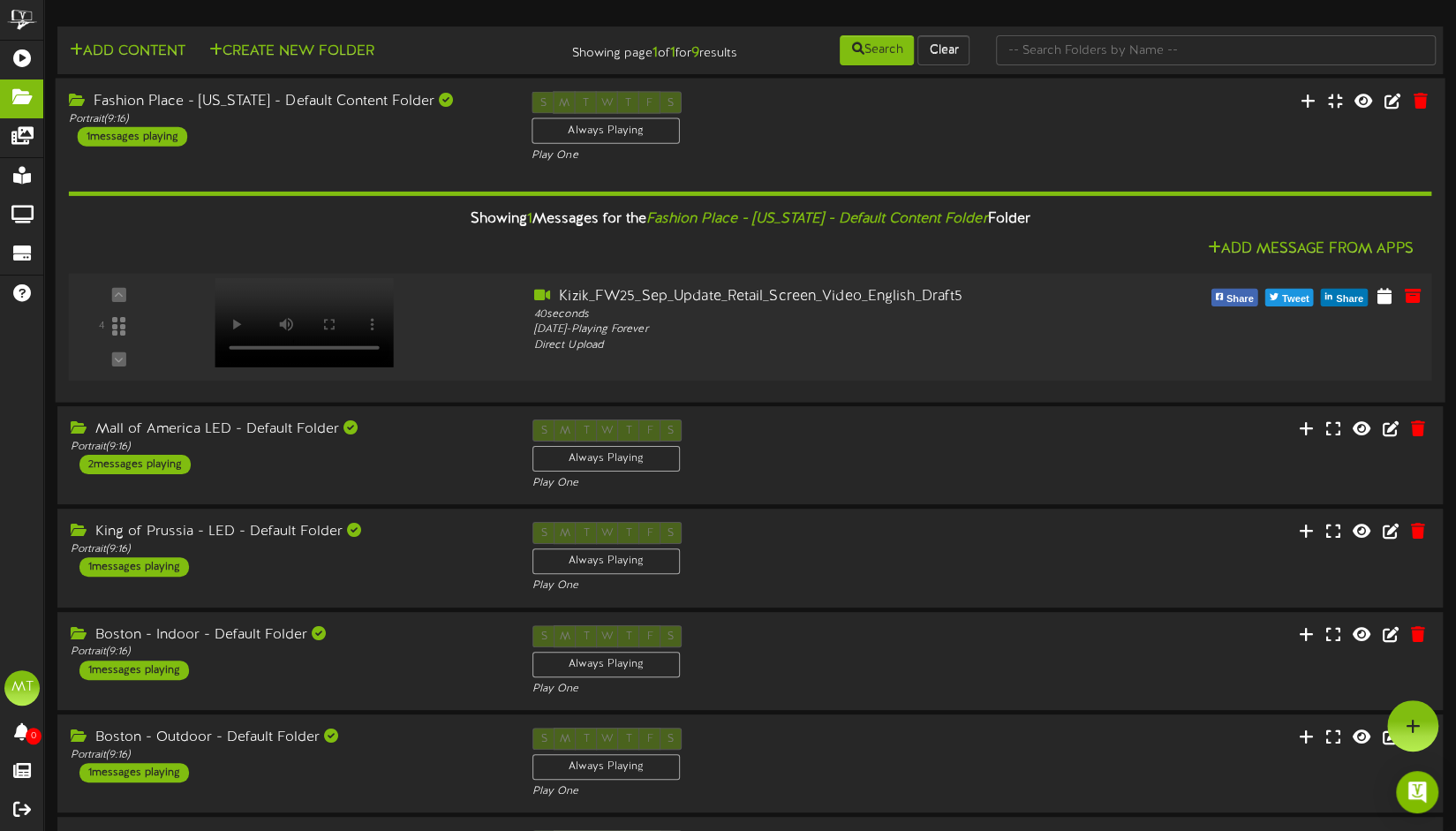
click at [251, 327] on div at bounding box center [302, 304] width 206 height 90
click at [134, 461] on div "2 messages playing" at bounding box center [134, 465] width 111 height 19
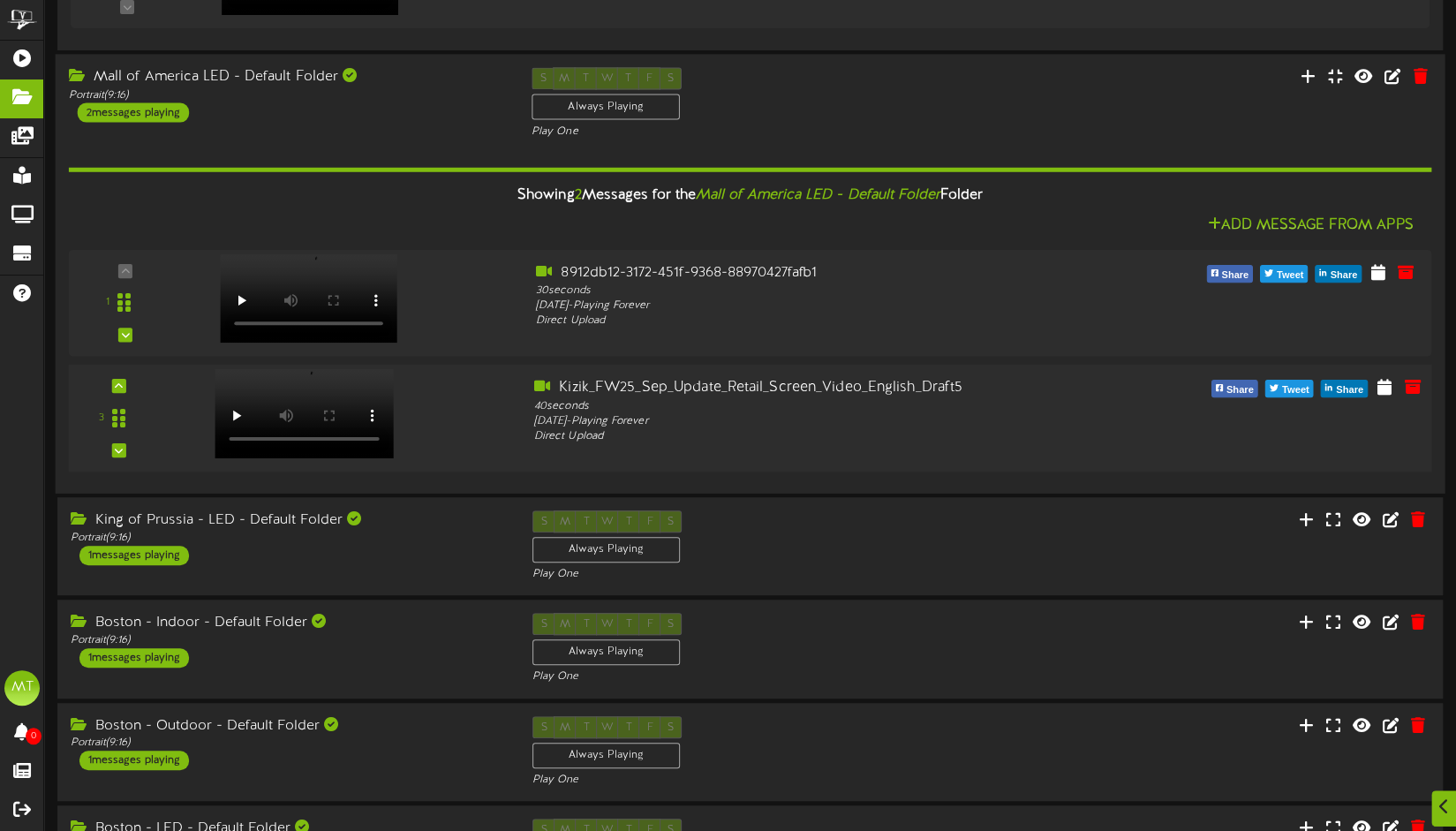
scroll to position [354, 0]
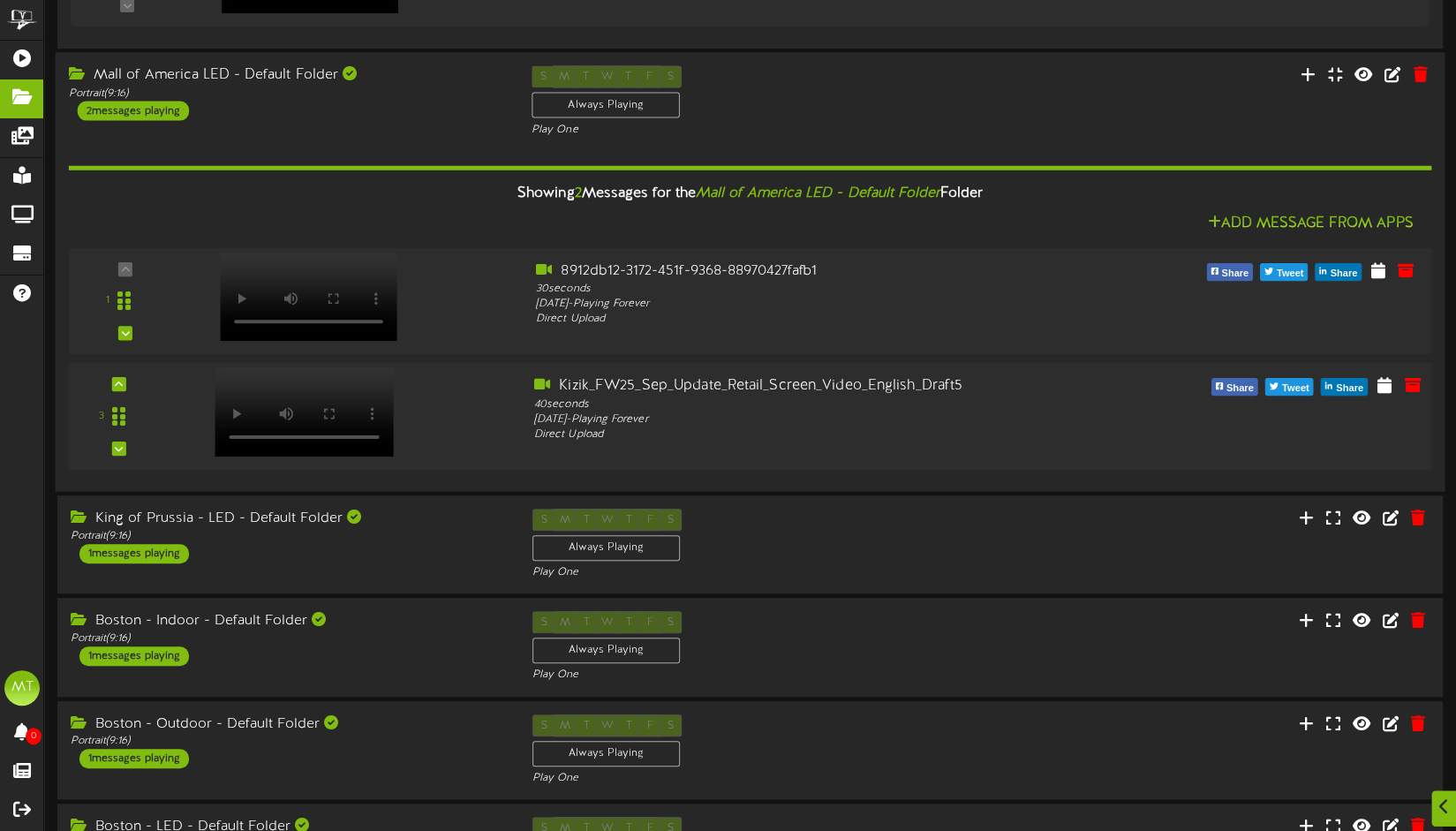
click at [382, 438] on div "3 40 seconds -" at bounding box center [749, 416] width 1377 height 80
click at [301, 403] on div at bounding box center [302, 394] width 206 height 90
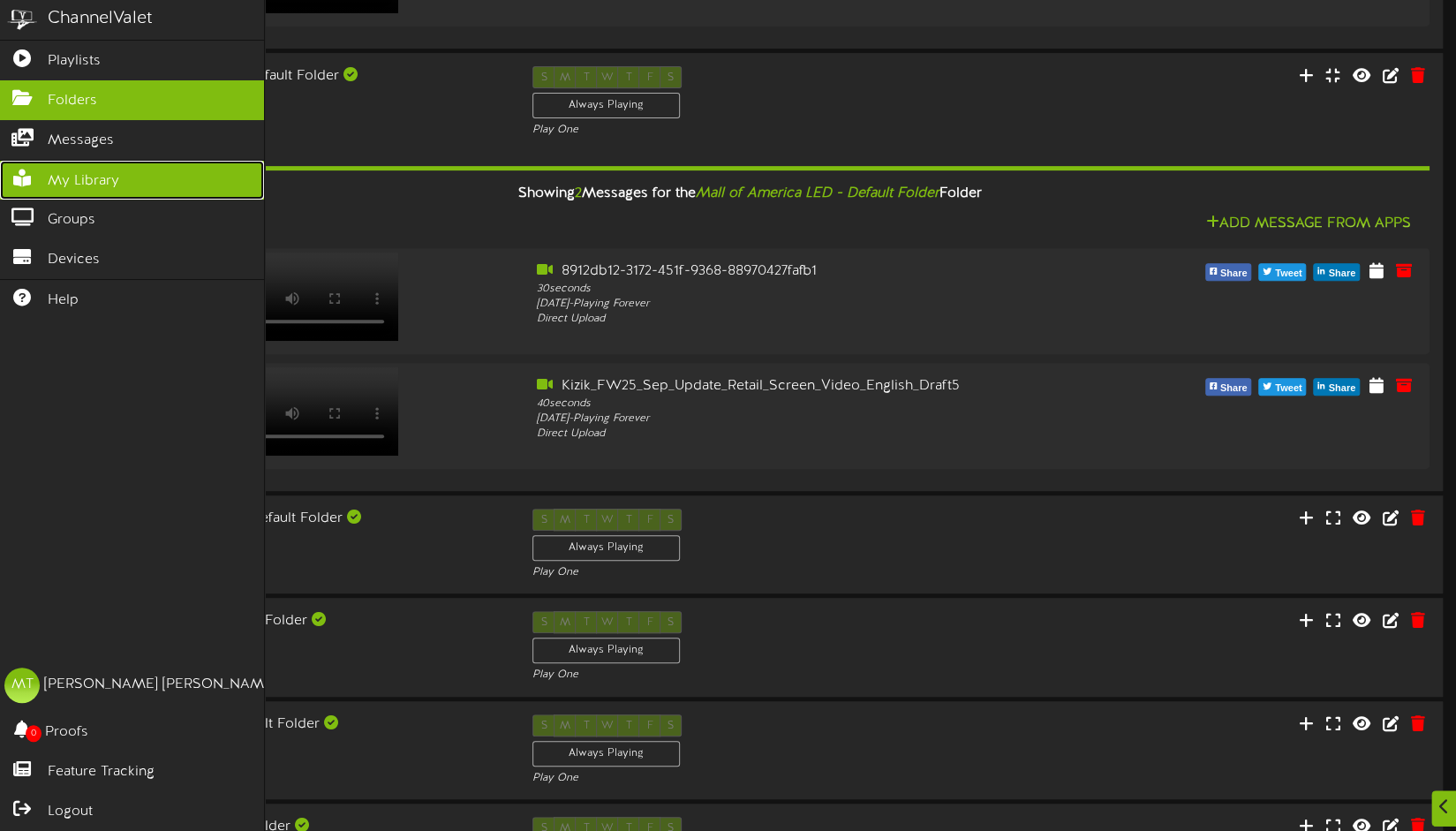
click at [33, 170] on icon at bounding box center [21, 176] width 44 height 14
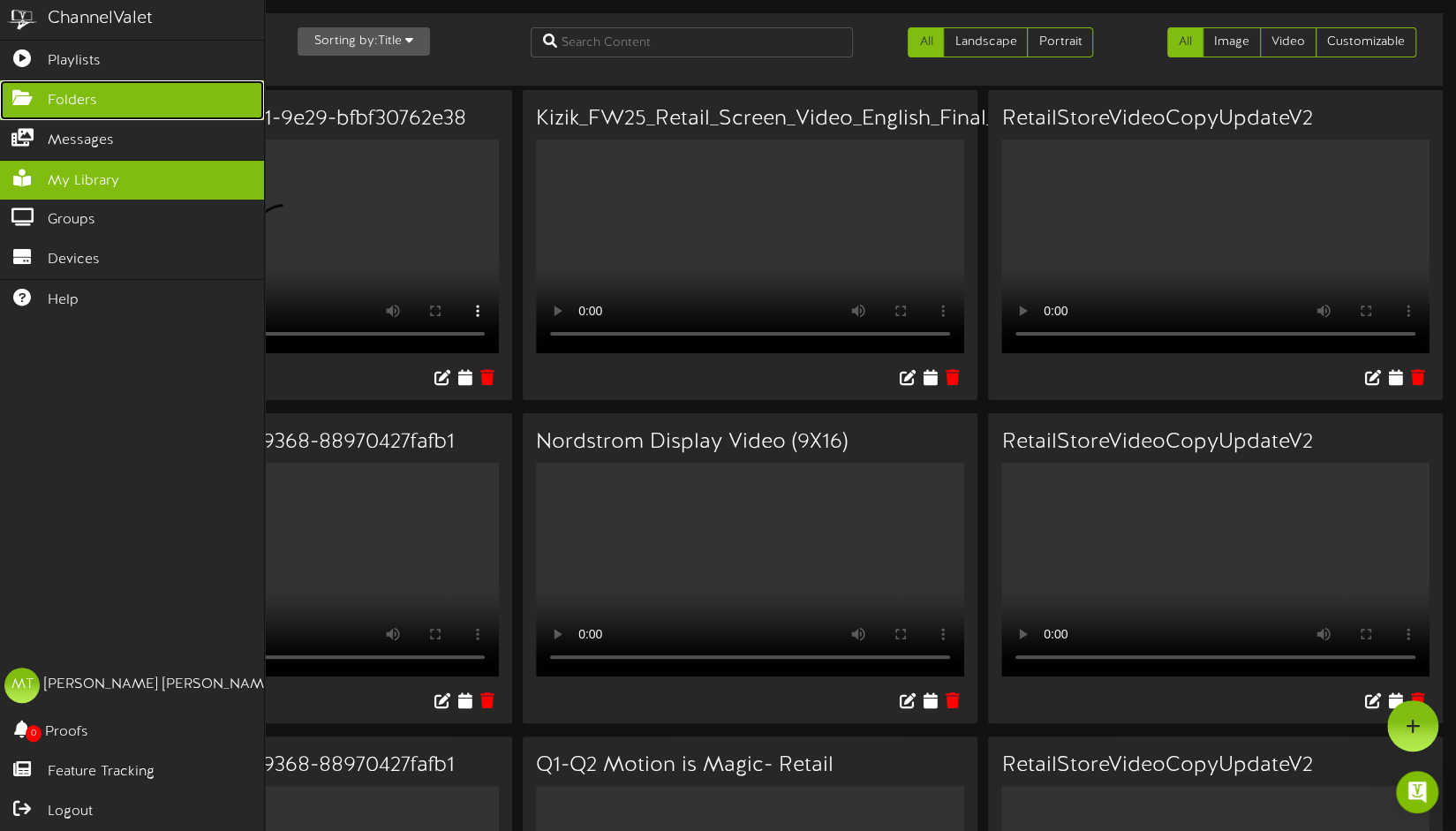
click at [73, 102] on span "Folders" at bounding box center [72, 100] width 50 height 20
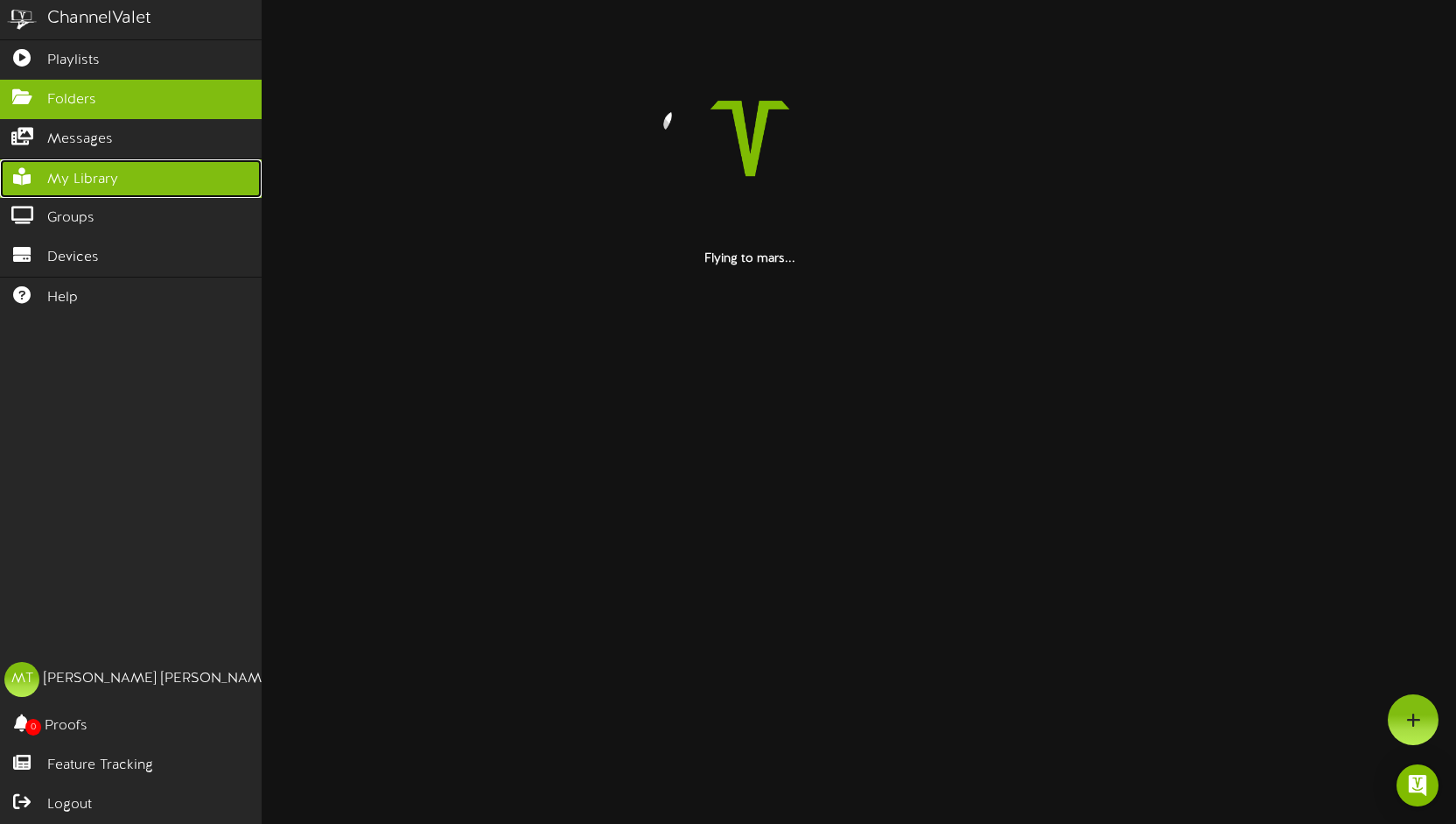
click at [77, 177] on span "My Library" at bounding box center [82, 180] width 70 height 20
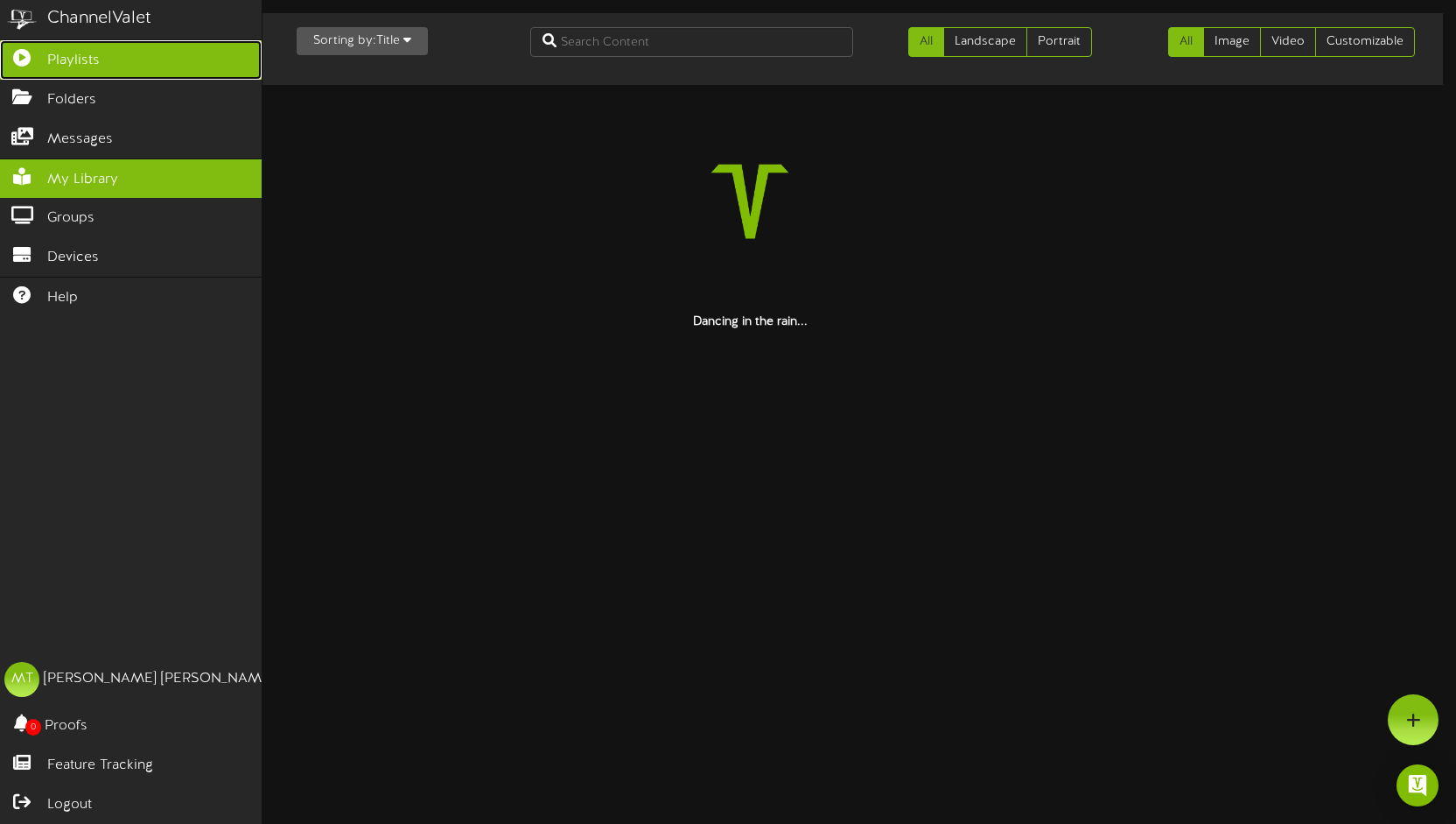
click at [26, 54] on icon at bounding box center [21, 56] width 43 height 14
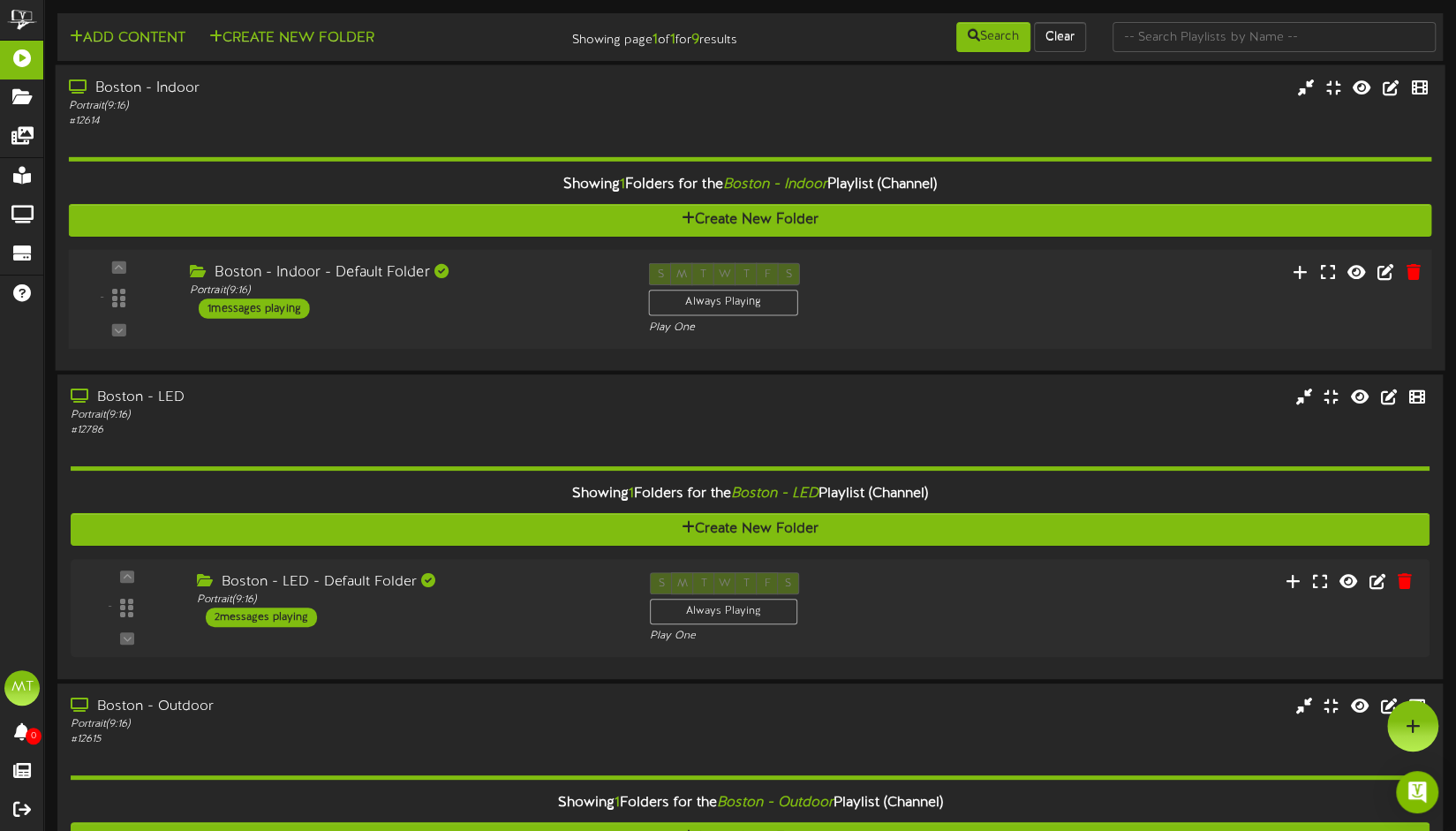
click at [364, 328] on div "- ( 9:16" at bounding box center [749, 299] width 1377 height 72
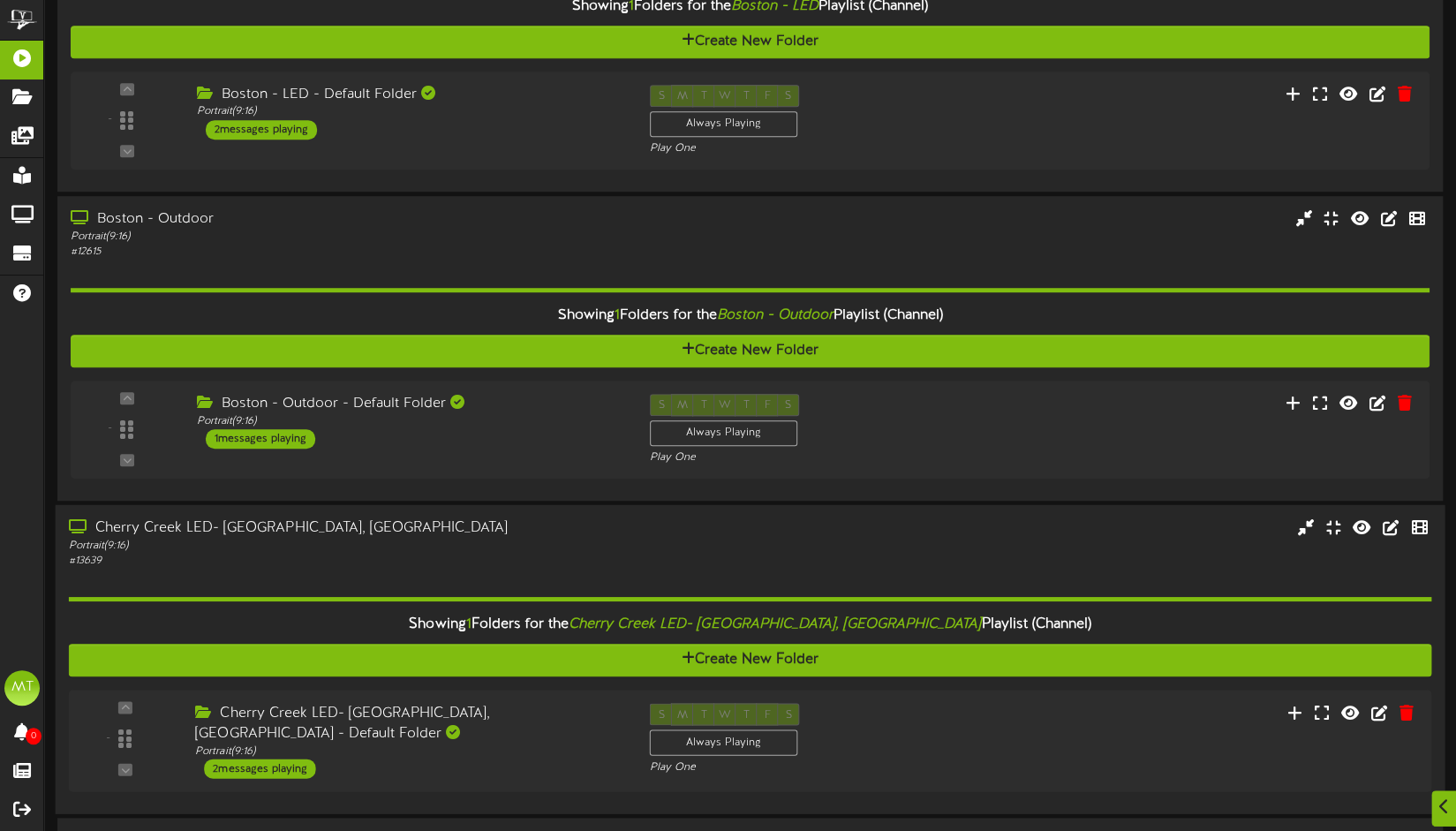
scroll to position [706, 0]
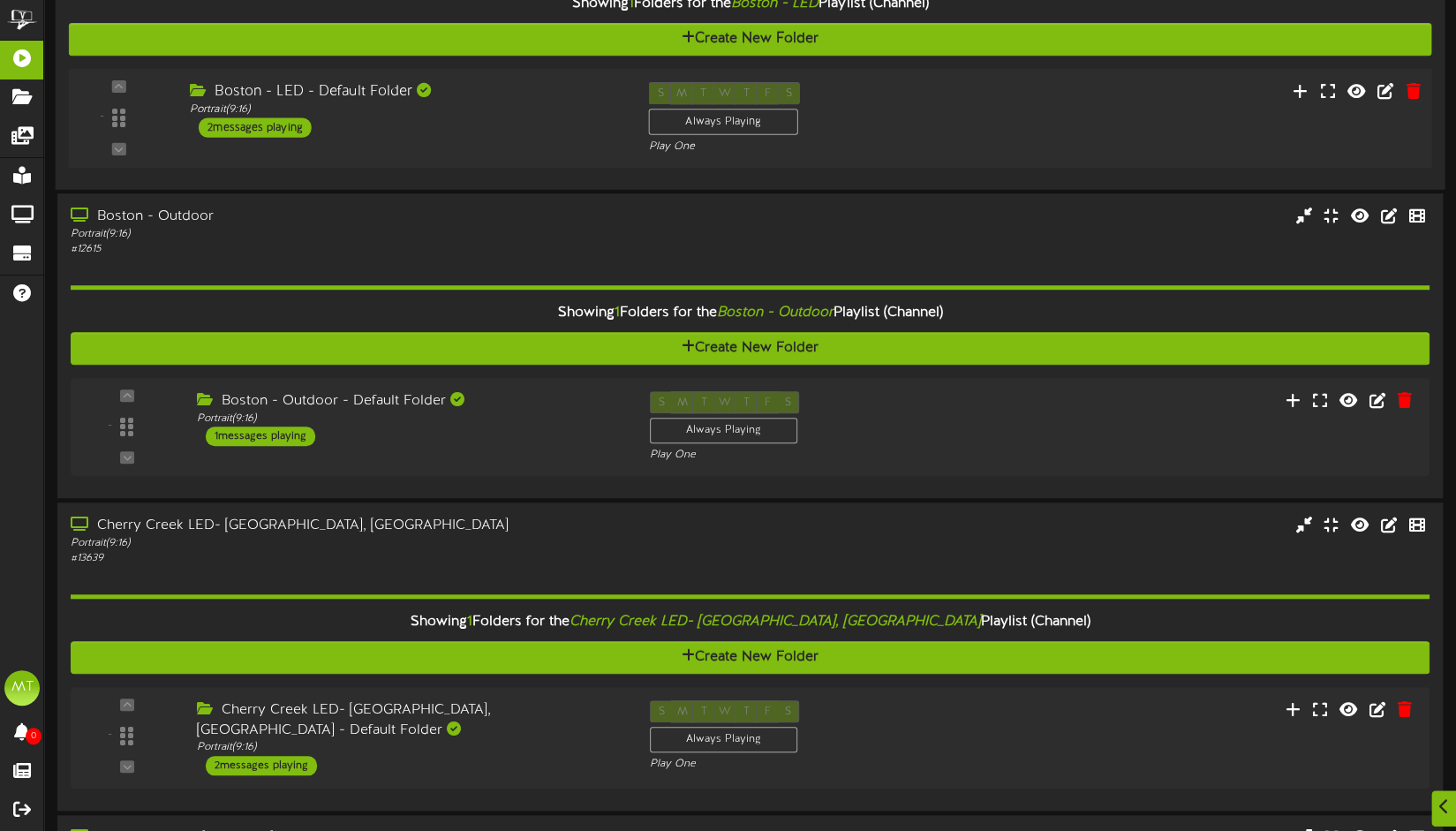
click at [428, 138] on div "- ( 9:16" at bounding box center [749, 117] width 1377 height 72
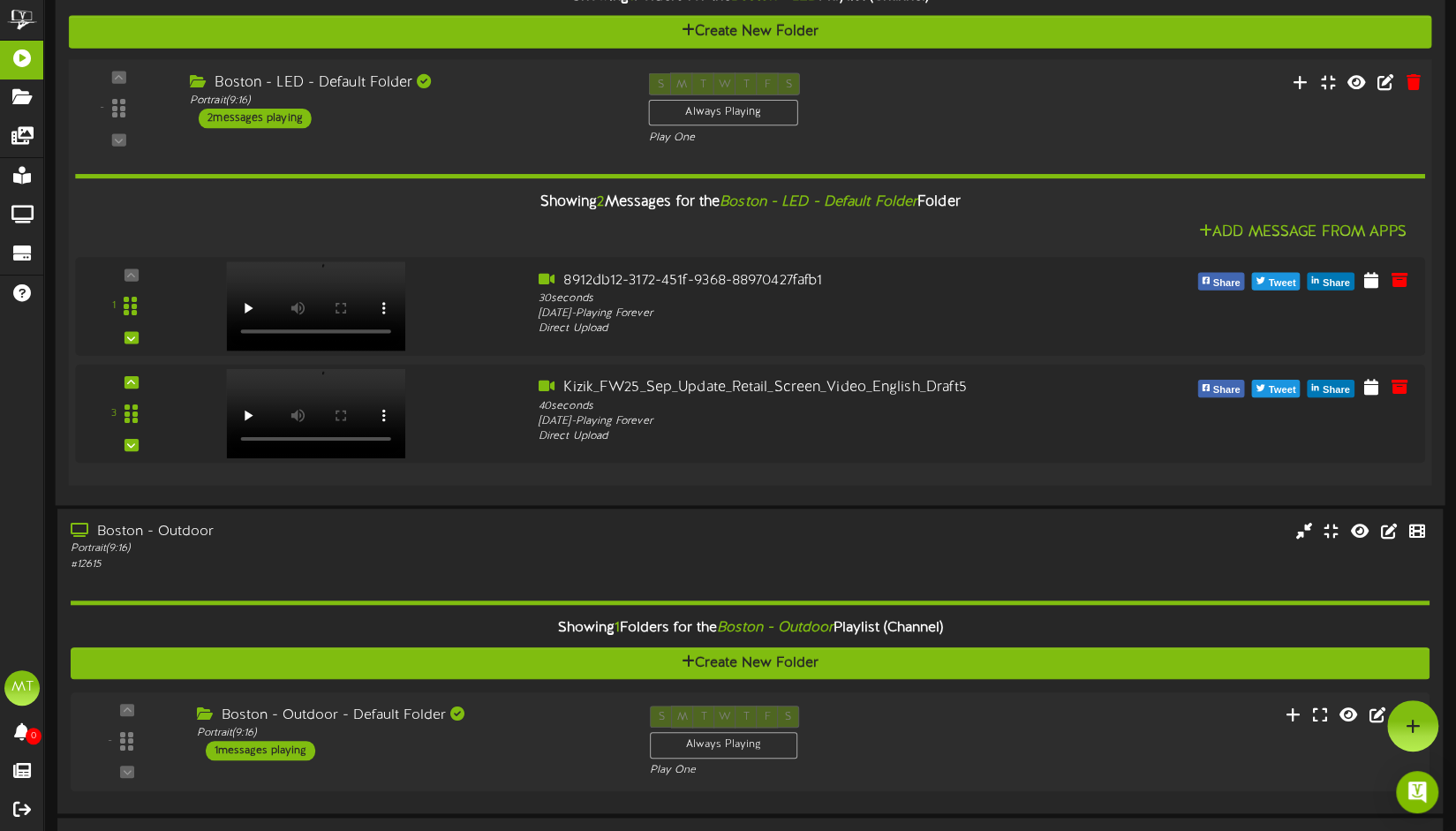
scroll to position [705, 0]
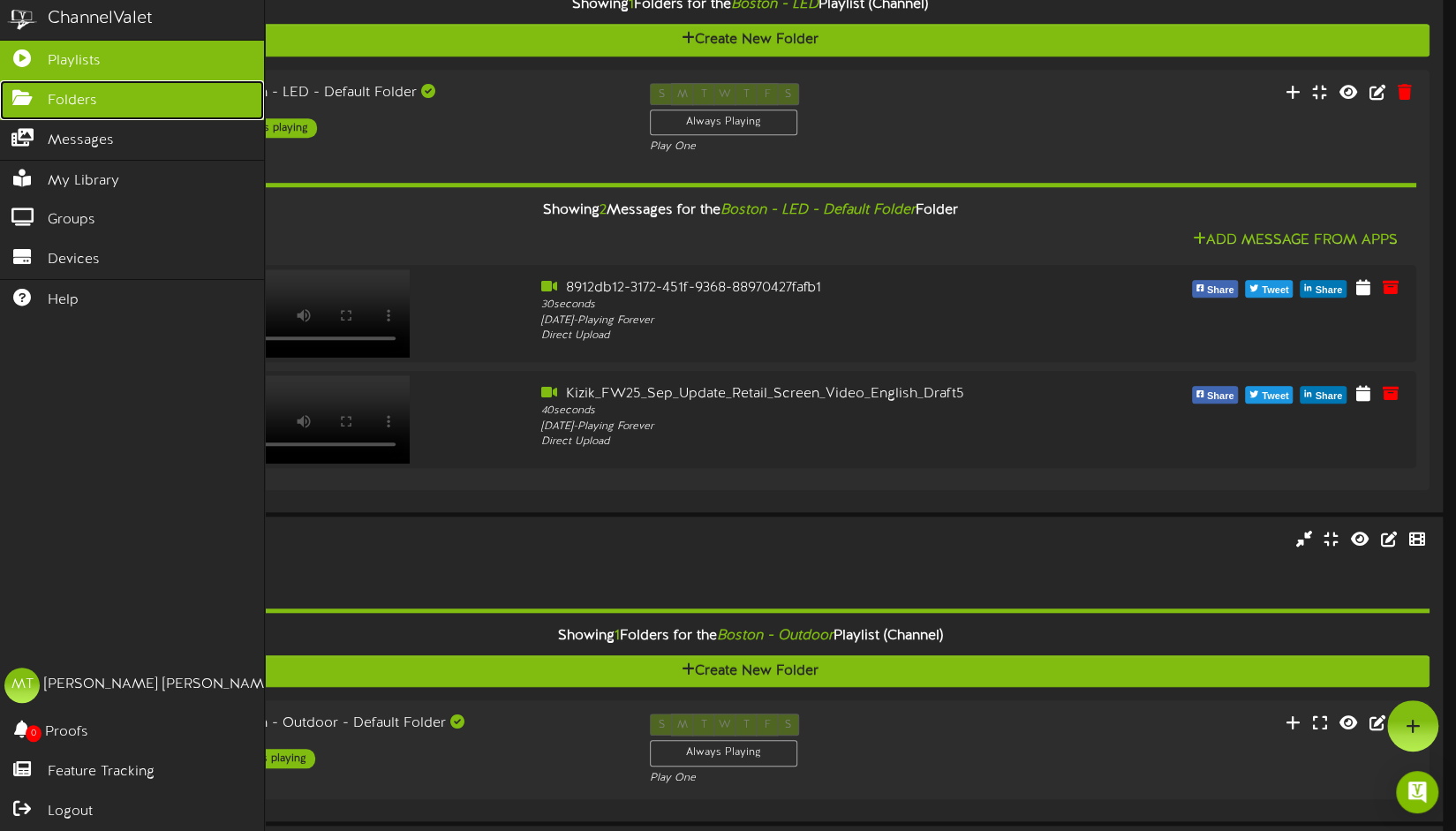
click at [16, 91] on icon at bounding box center [21, 96] width 44 height 14
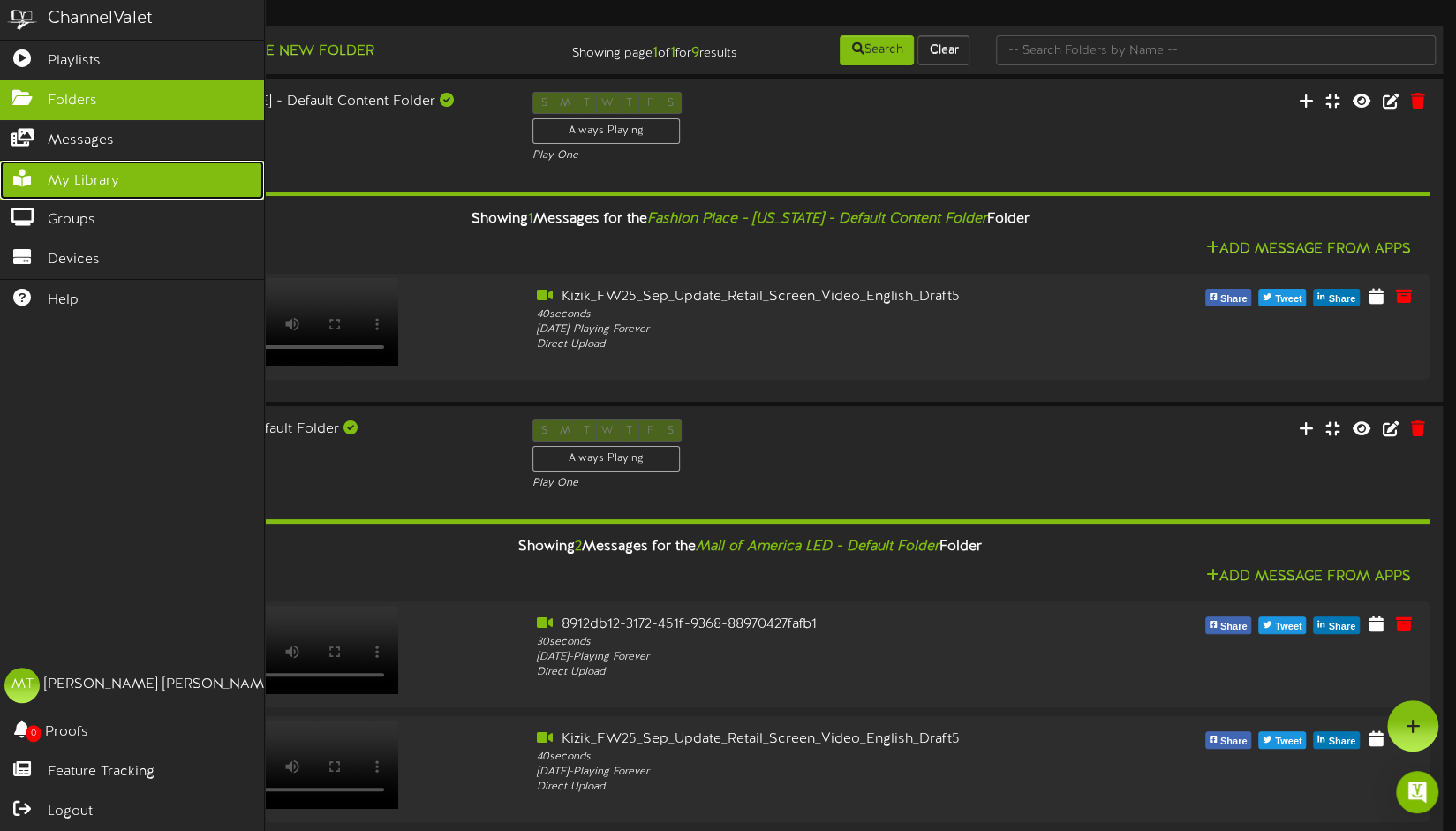
click at [37, 184] on link "My Library" at bounding box center [132, 180] width 264 height 40
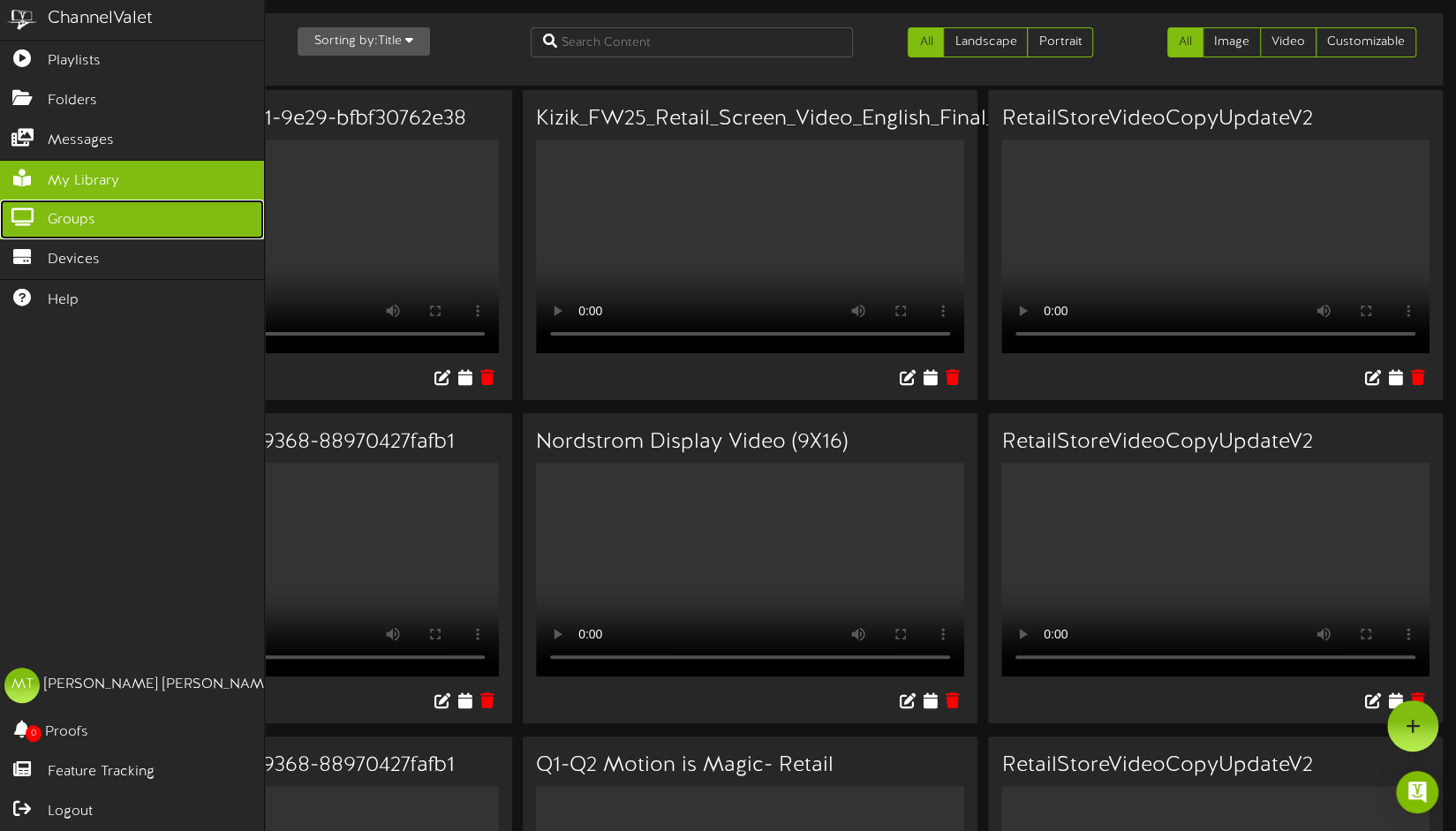
click at [41, 218] on link "Groups" at bounding box center [132, 219] width 264 height 40
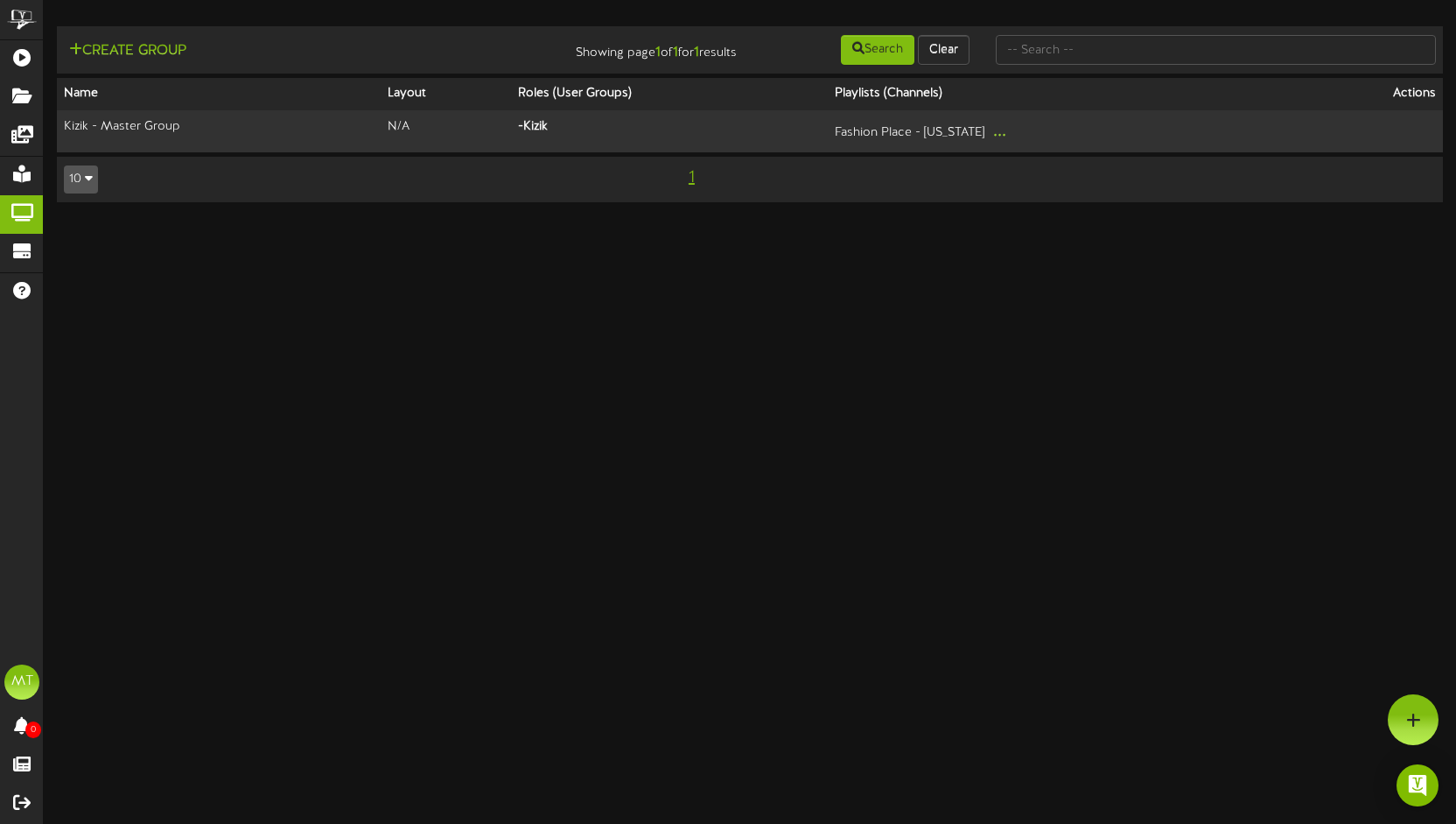
click at [1325, 219] on html "ChannelValet Playlists Folders Messages My Library Groups Devices Help MT [PERS…" at bounding box center [728, 109] width 1456 height 219
